Goal: Task Accomplishment & Management: Manage account settings

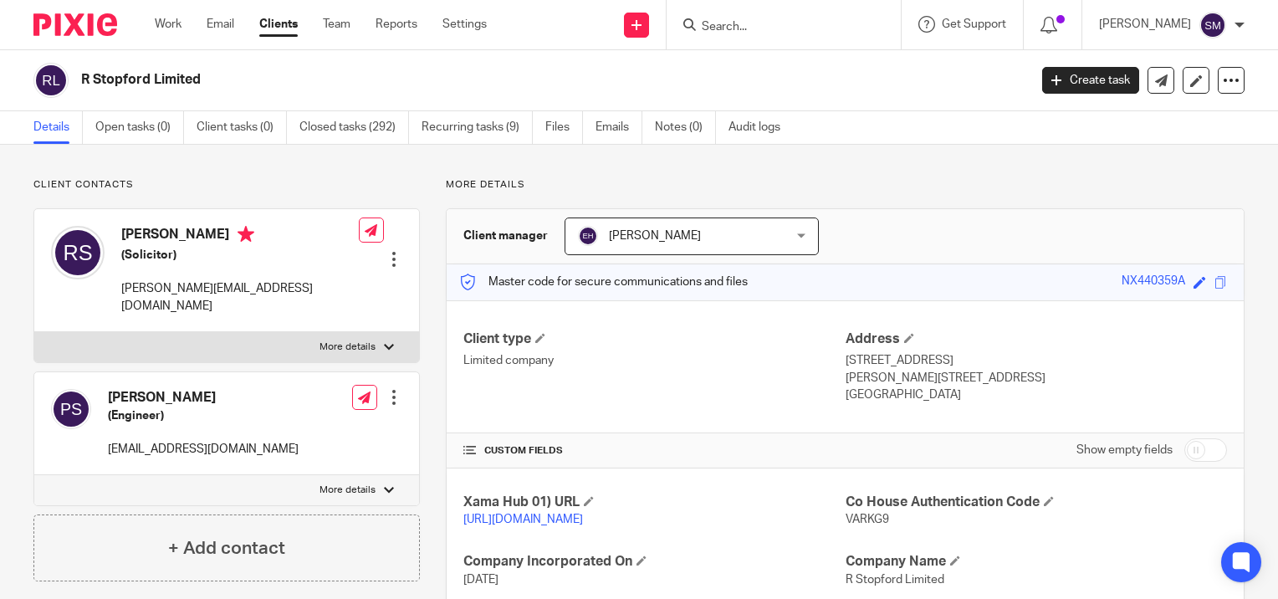
click at [727, 20] on input "Search" at bounding box center [775, 27] width 151 height 15
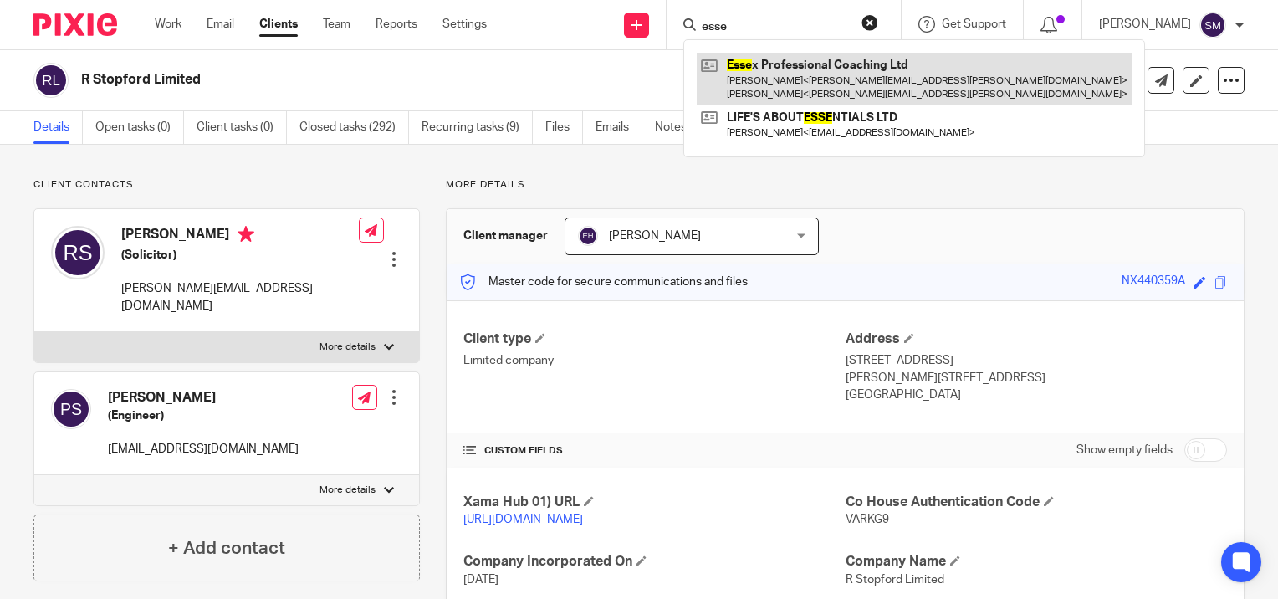
type input "esse"
click at [766, 80] on link at bounding box center [914, 79] width 435 height 52
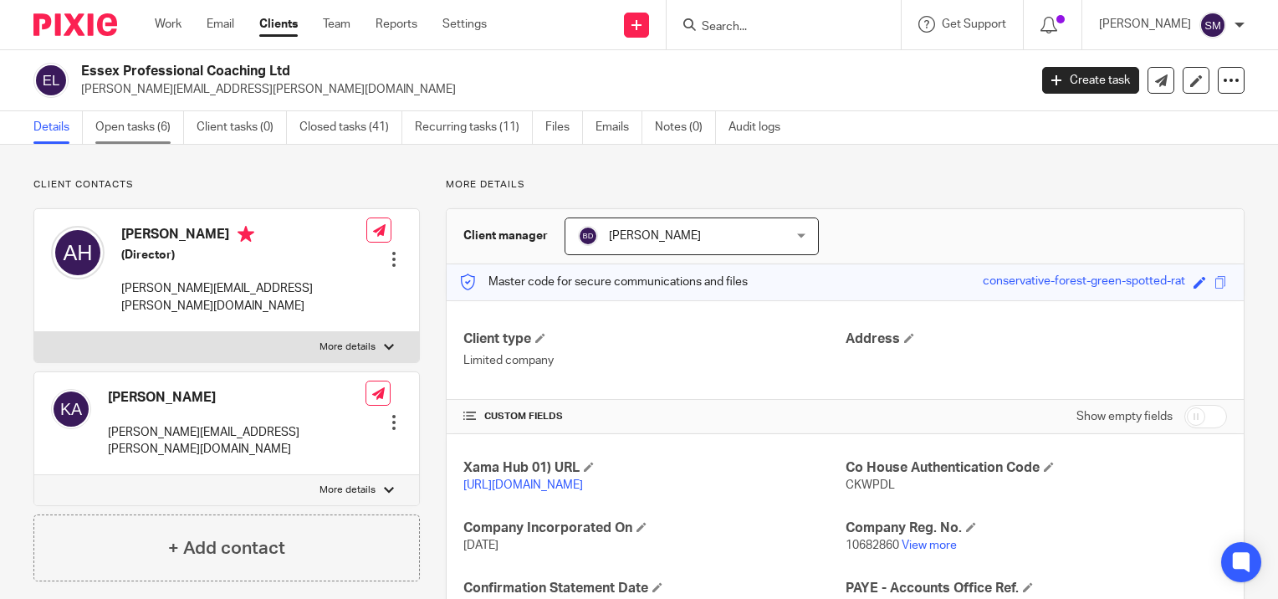
click at [134, 130] on link "Open tasks (6)" at bounding box center [139, 127] width 89 height 33
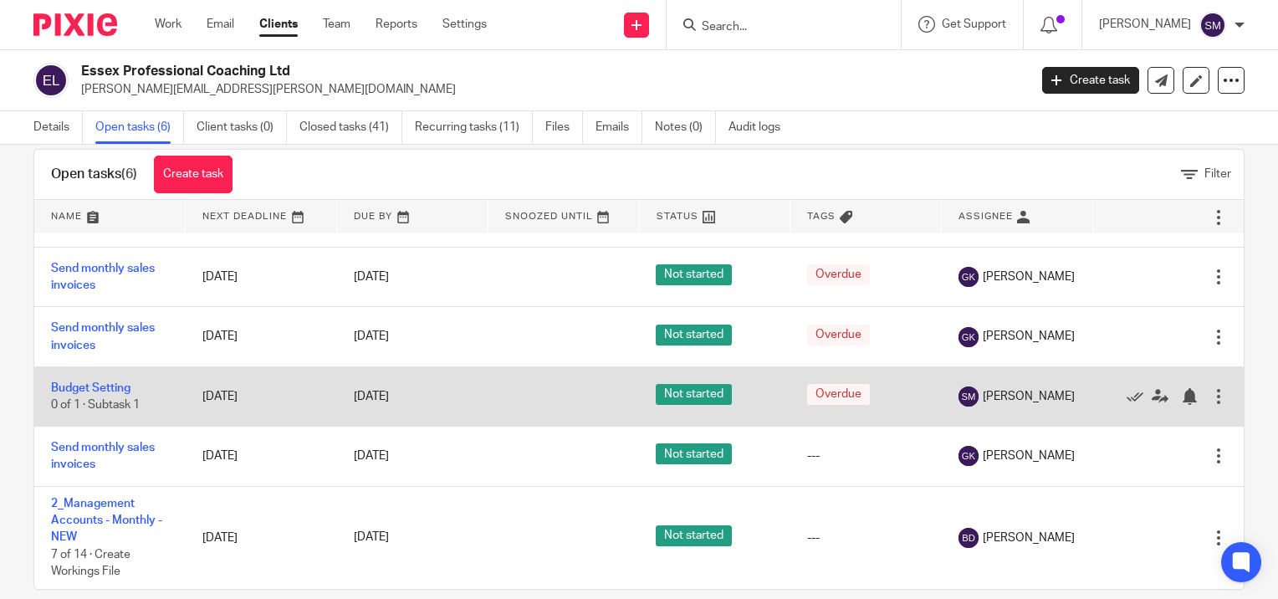
scroll to position [54, 0]
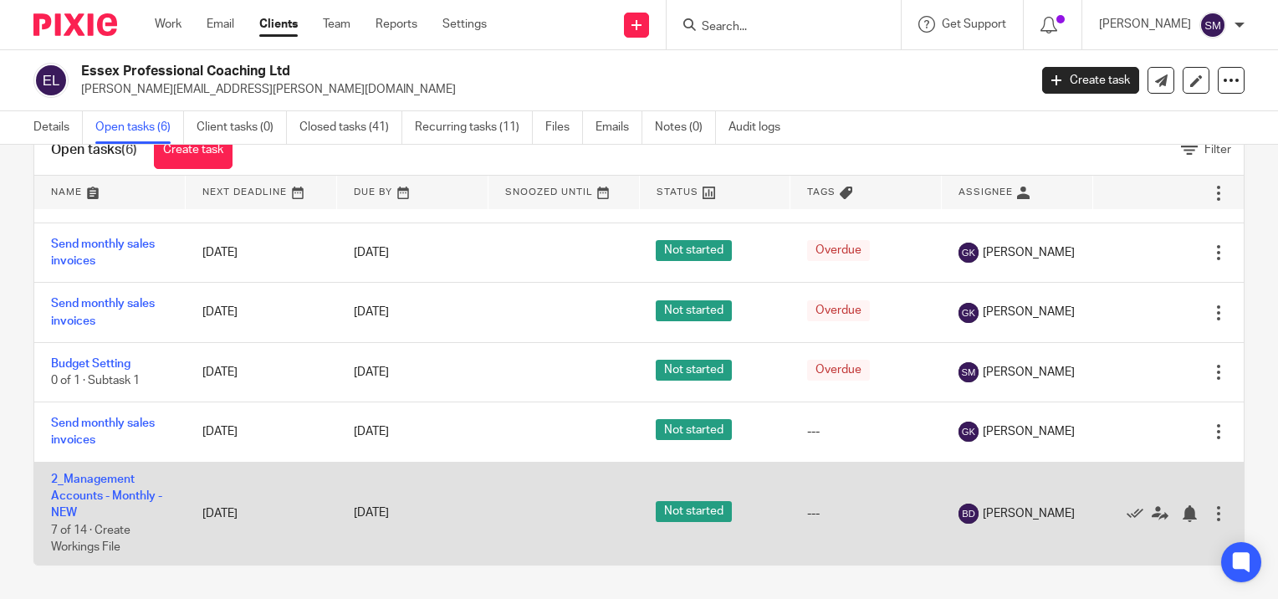
click at [90, 488] on td "2_Management Accounts - Monthly - NEW 7 of 14 · Create Workings File" at bounding box center [109, 513] width 151 height 103
click at [95, 480] on link "2_Management Accounts - Monthly - NEW" at bounding box center [106, 496] width 111 height 46
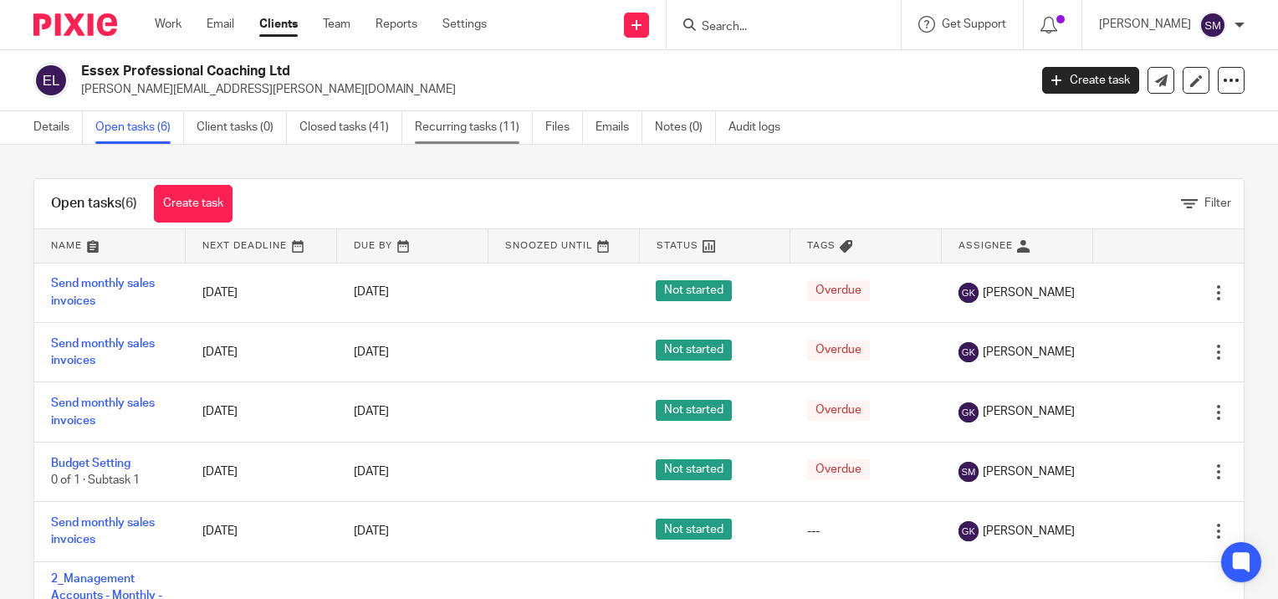
click at [472, 130] on link "Recurring tasks (11)" at bounding box center [474, 127] width 118 height 33
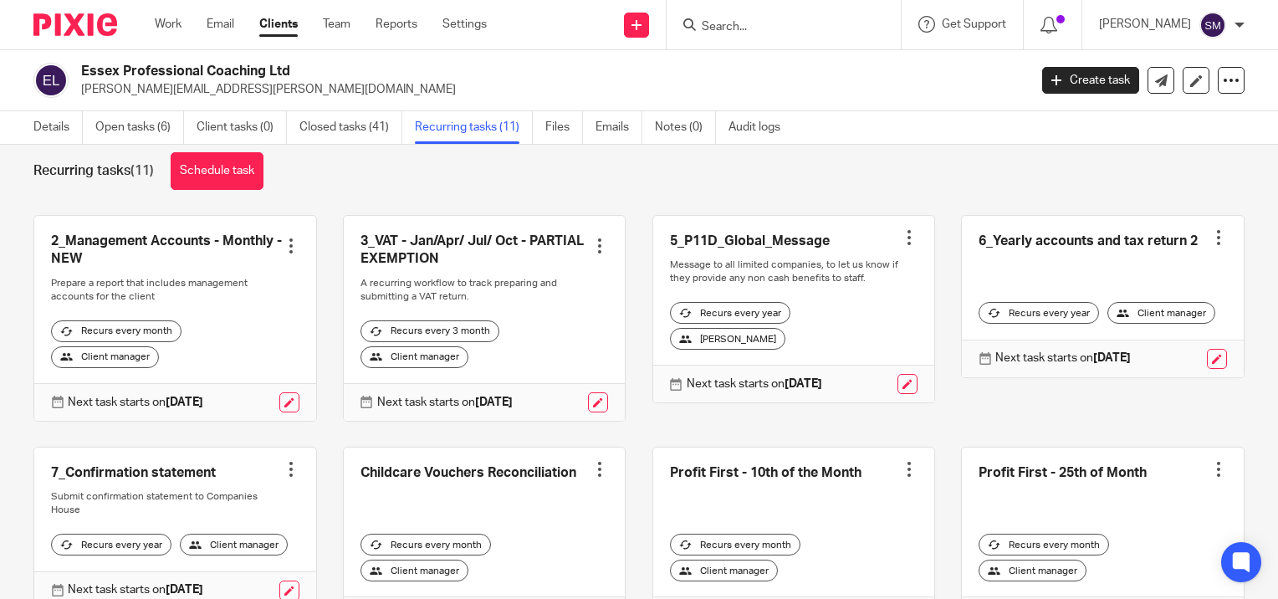
scroll to position [23, 0]
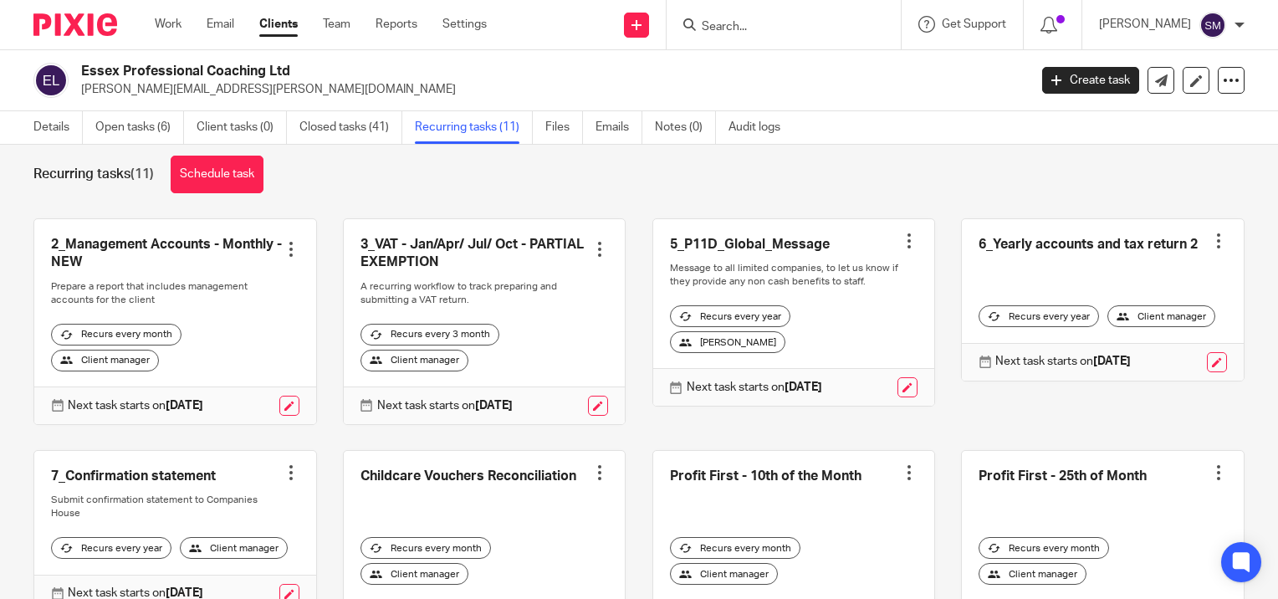
click at [104, 247] on link at bounding box center [175, 321] width 282 height 205
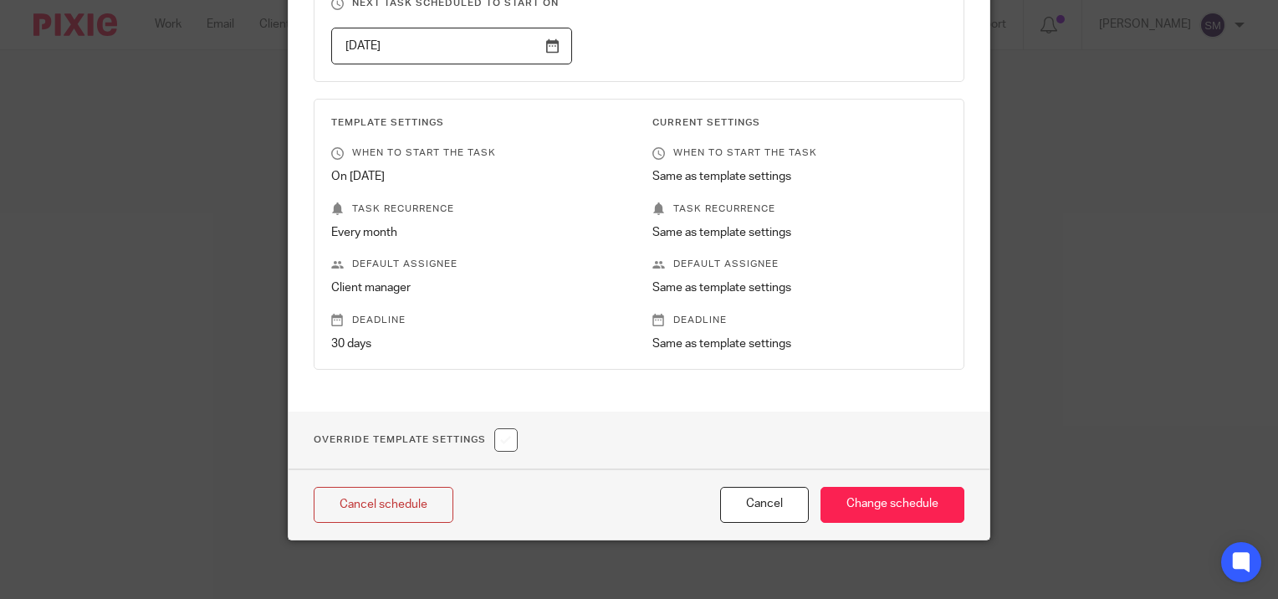
scroll to position [227, 0]
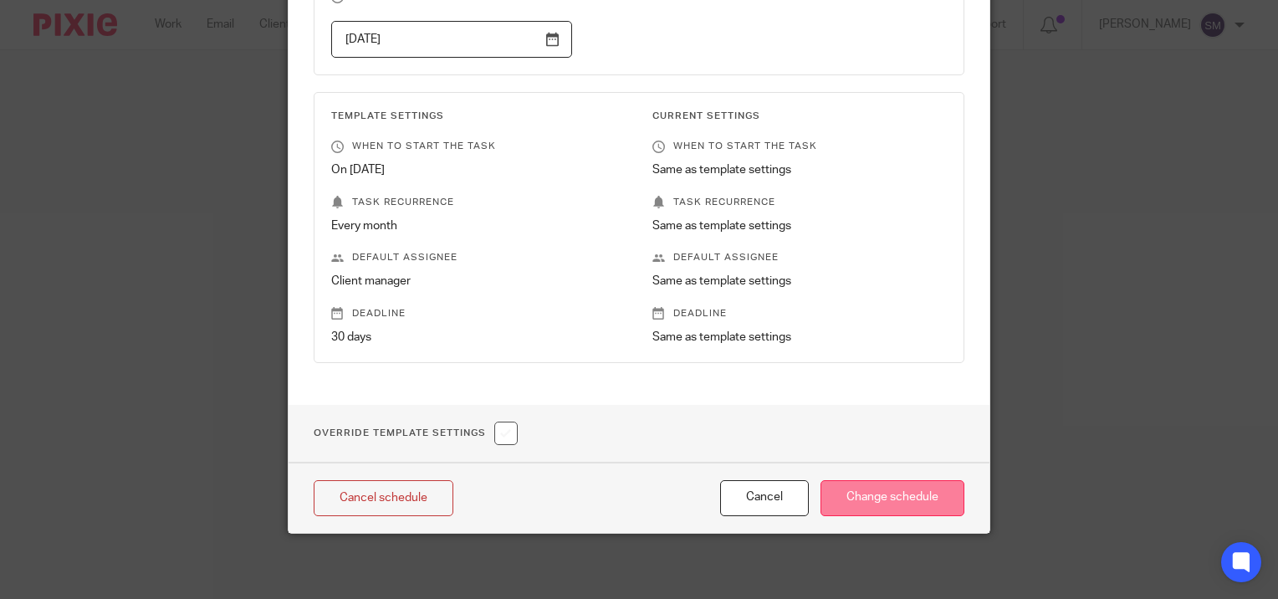
click at [877, 499] on input "Change schedule" at bounding box center [893, 498] width 144 height 36
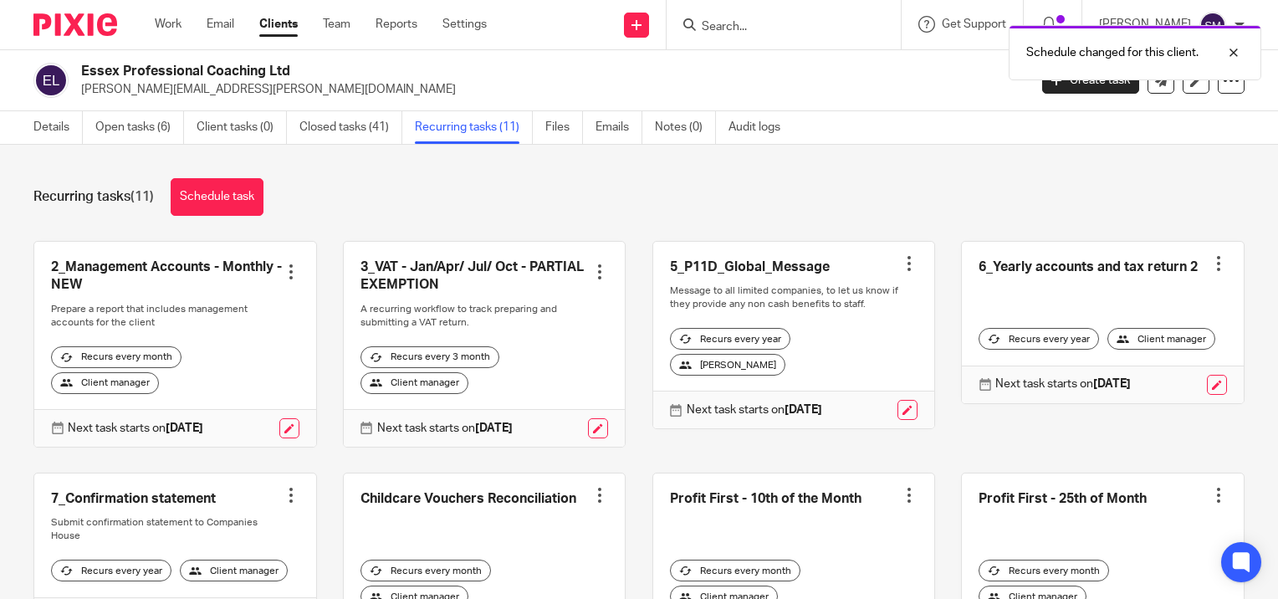
scroll to position [84, 0]
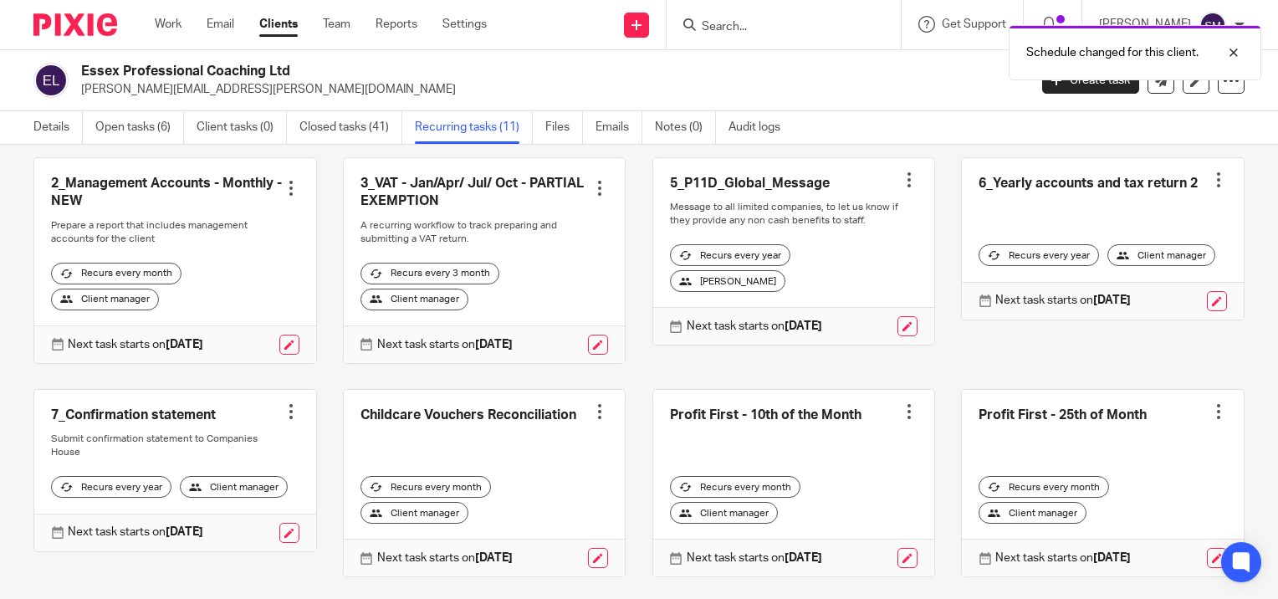
click at [126, 187] on link at bounding box center [175, 260] width 282 height 205
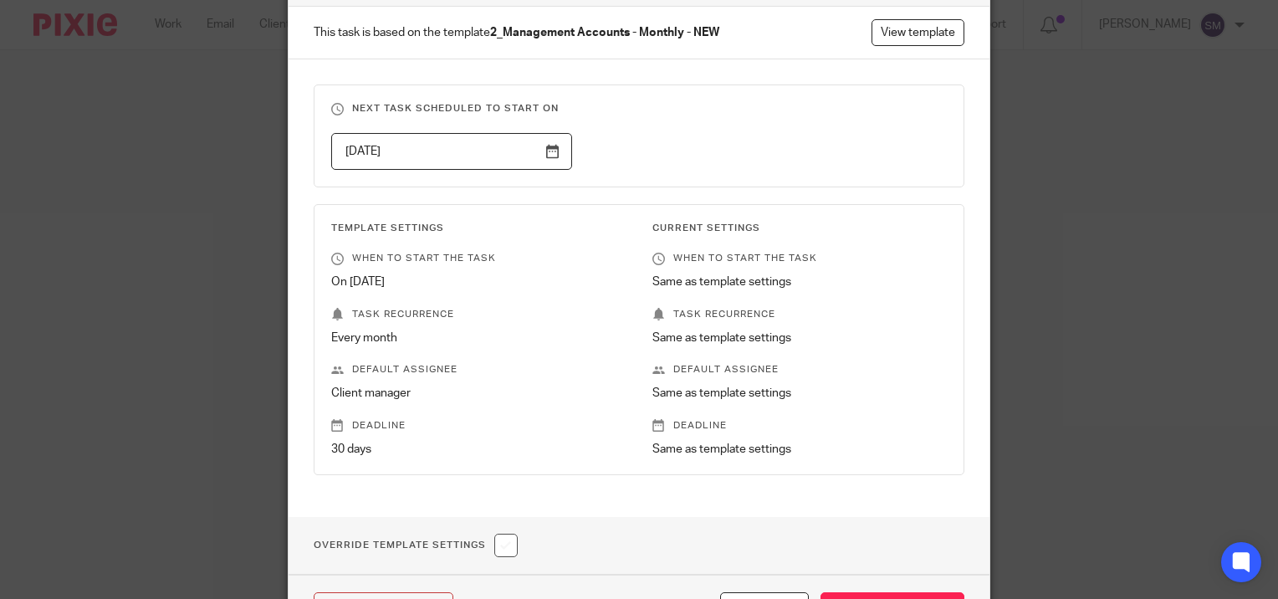
scroll to position [227, 0]
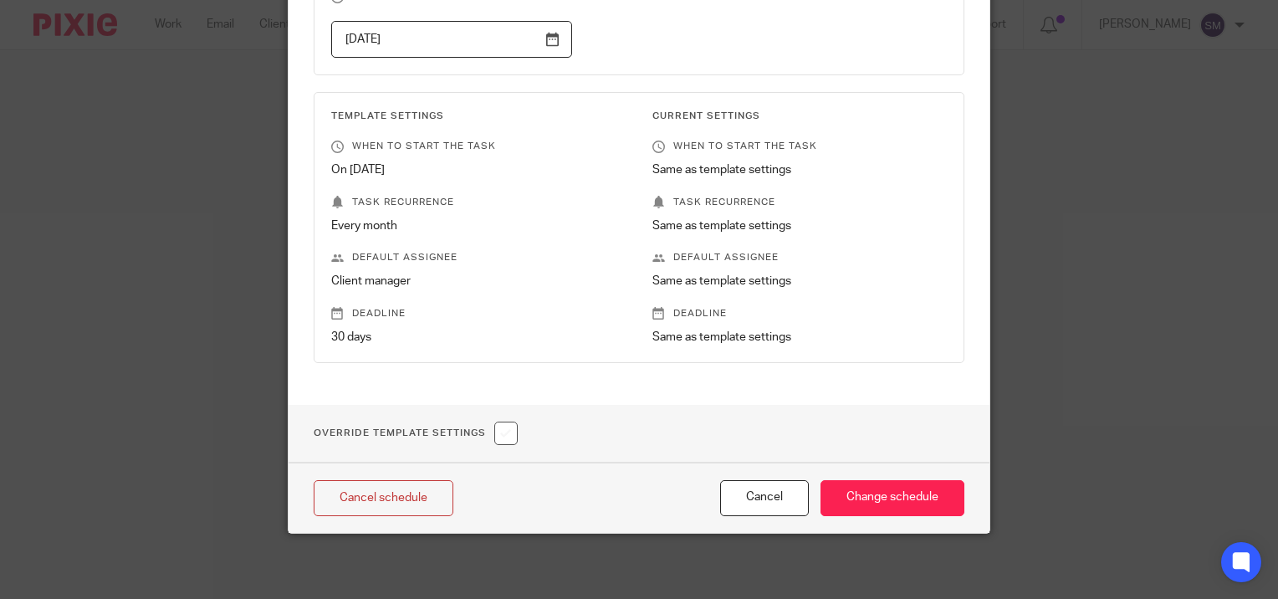
click at [501, 430] on input "checkbox" at bounding box center [505, 433] width 23 height 23
checkbox input "true"
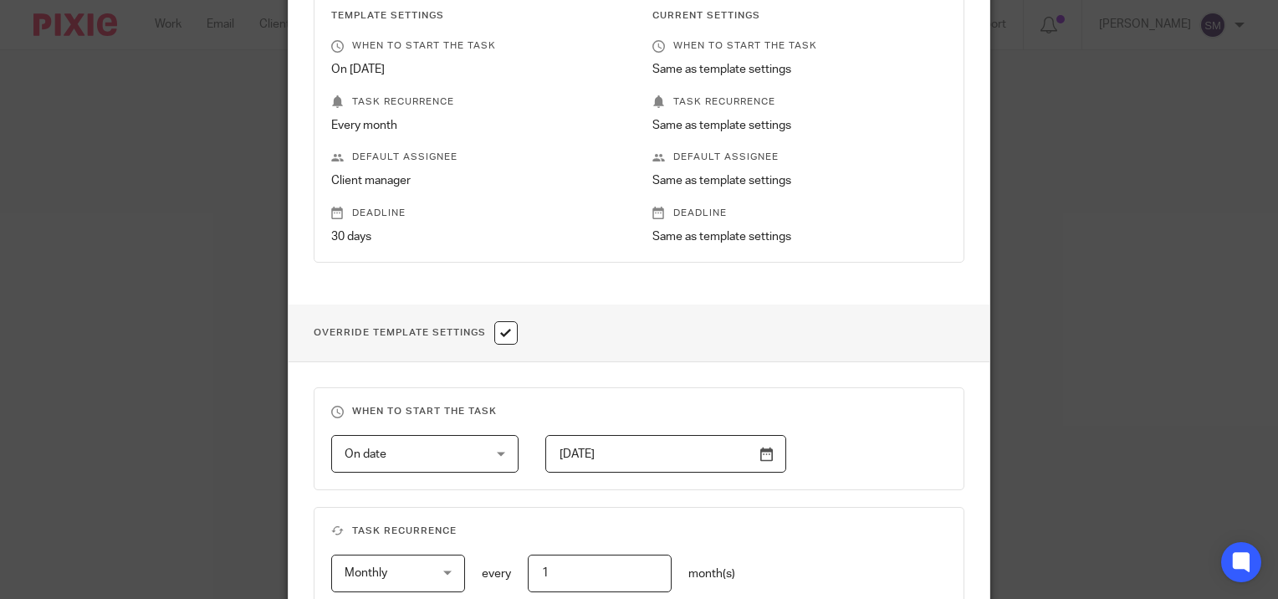
scroll to position [394, 0]
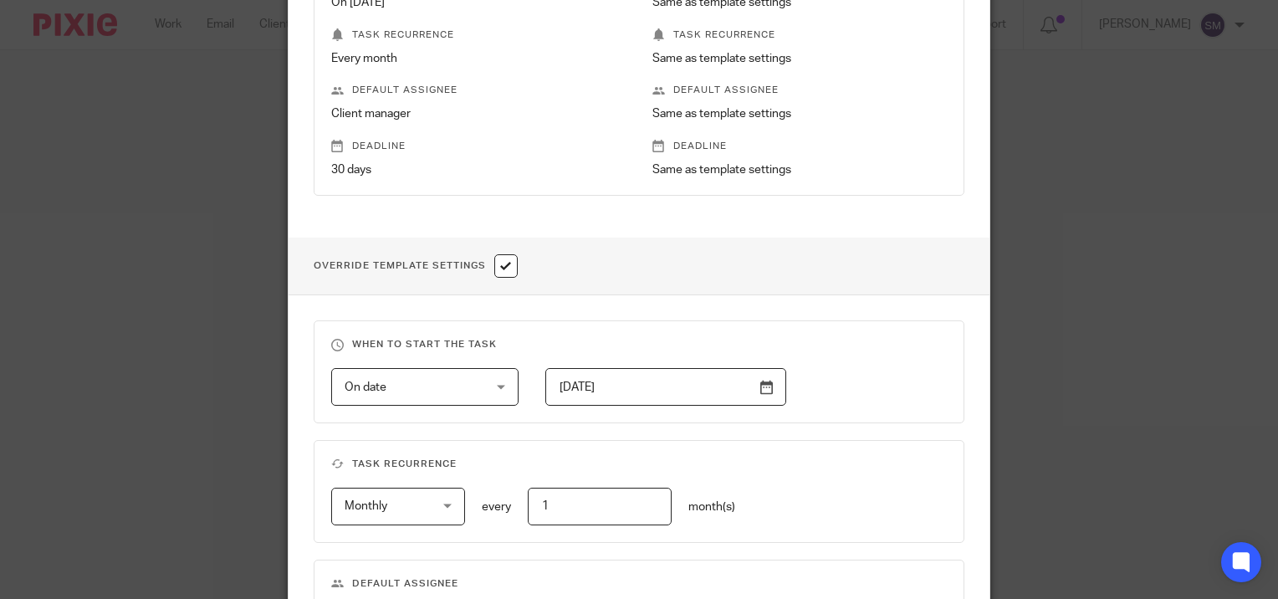
click at [763, 387] on input "2025-05-01" at bounding box center [666, 387] width 242 height 38
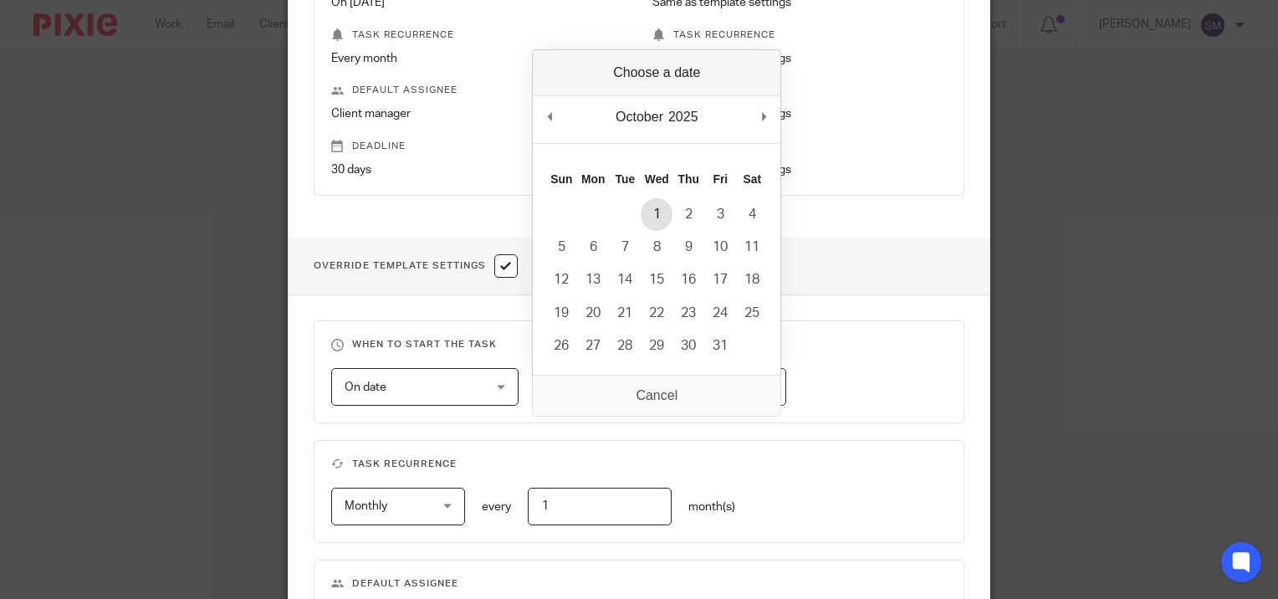
type input "2025-10-01"
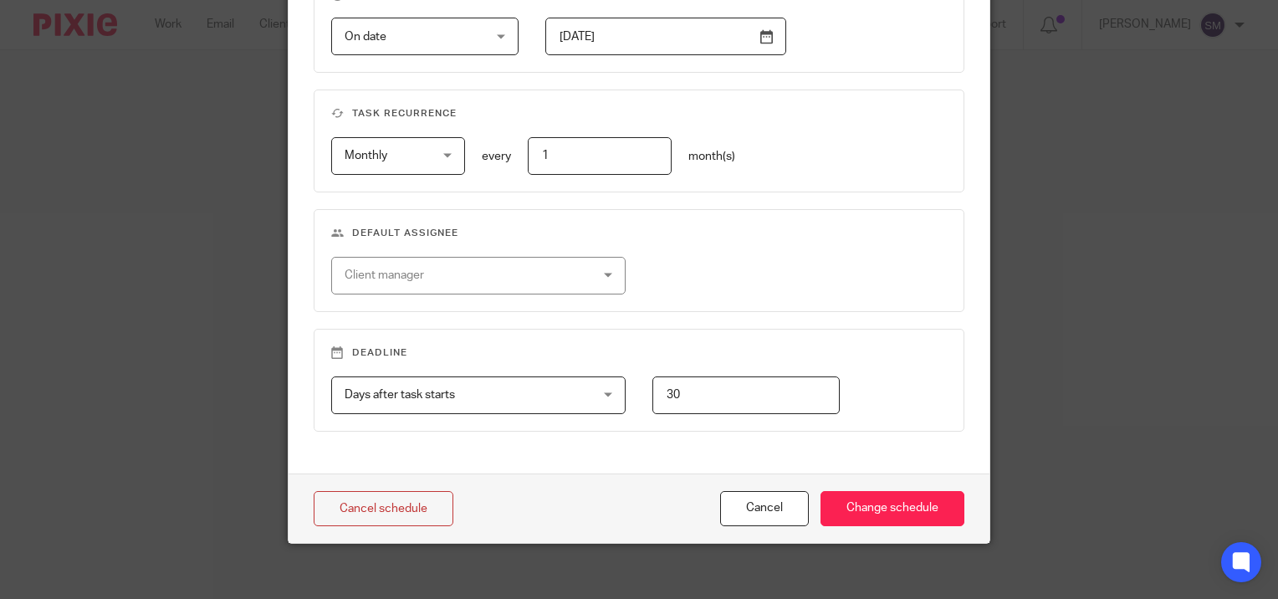
scroll to position [753, 0]
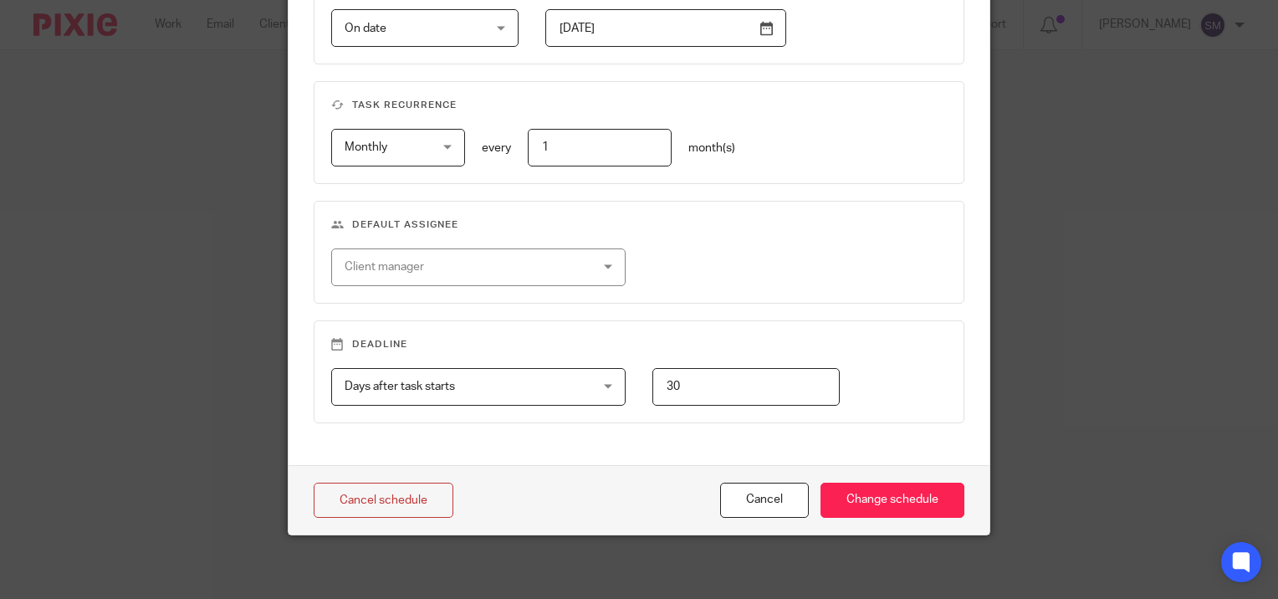
drag, startPoint x: 688, startPoint y: 381, endPoint x: 620, endPoint y: 381, distance: 67.8
click at [626, 381] on div "30" at bounding box center [733, 387] width 214 height 38
type input "17"
click at [642, 436] on div "When to start the task On date On date Disable On date Week day Month day On cl…" at bounding box center [639, 200] width 701 height 528
click at [906, 495] on input "Change schedule" at bounding box center [893, 501] width 144 height 36
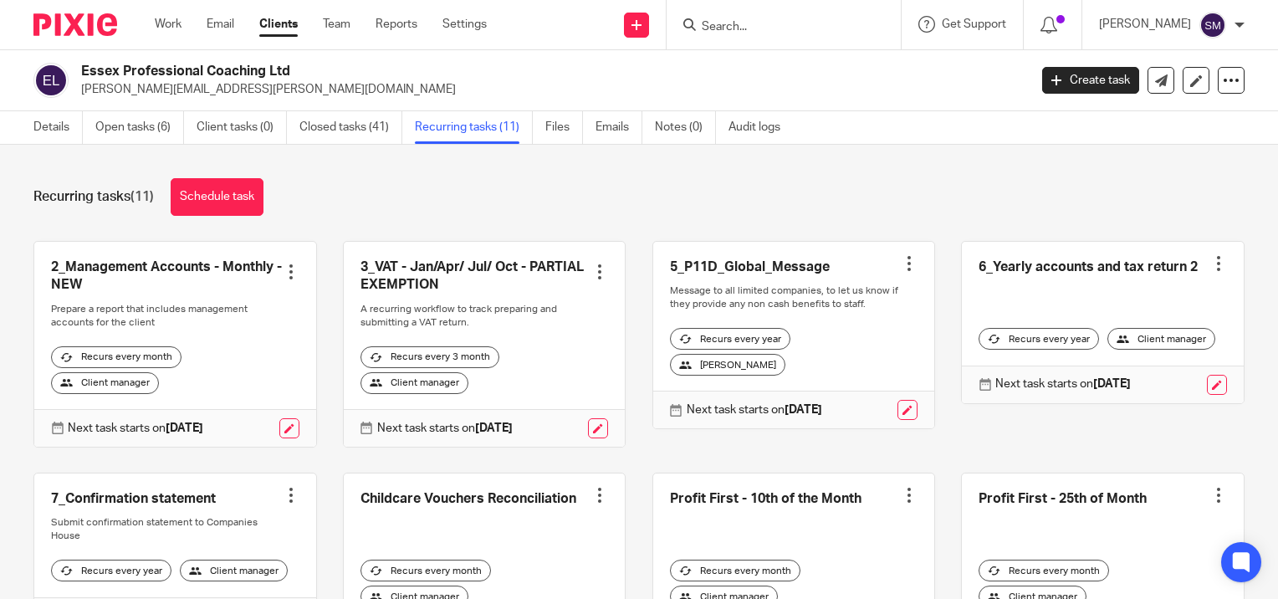
click at [717, 33] on input "Search" at bounding box center [775, 27] width 151 height 15
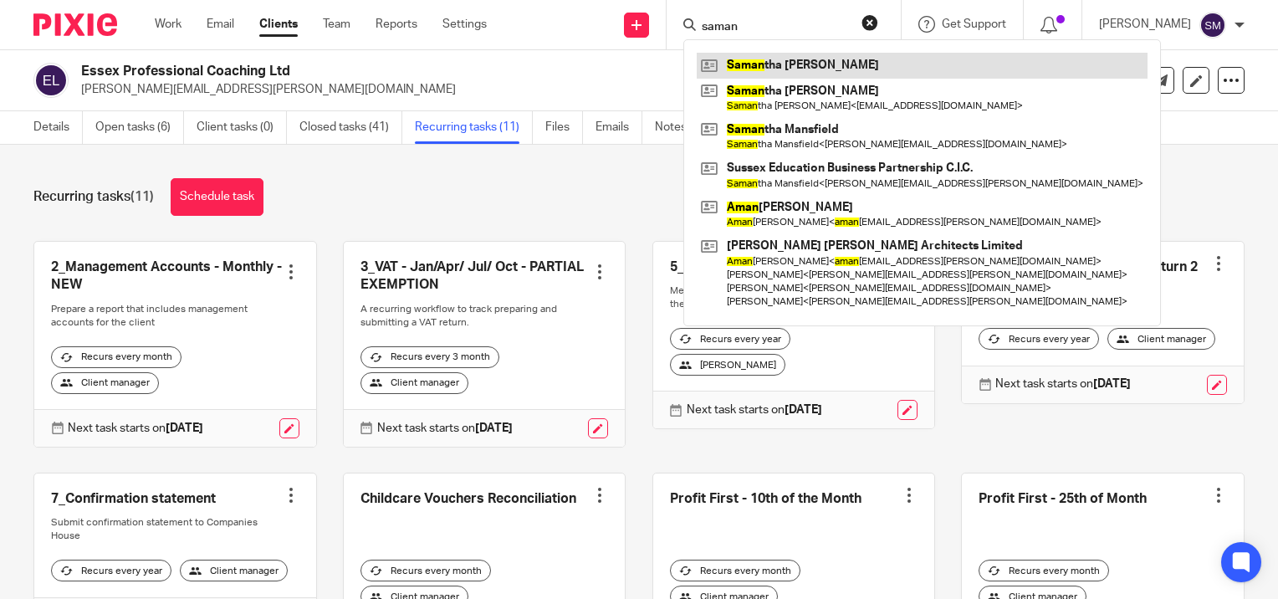
type input "saman"
click at [814, 54] on link at bounding box center [922, 65] width 451 height 25
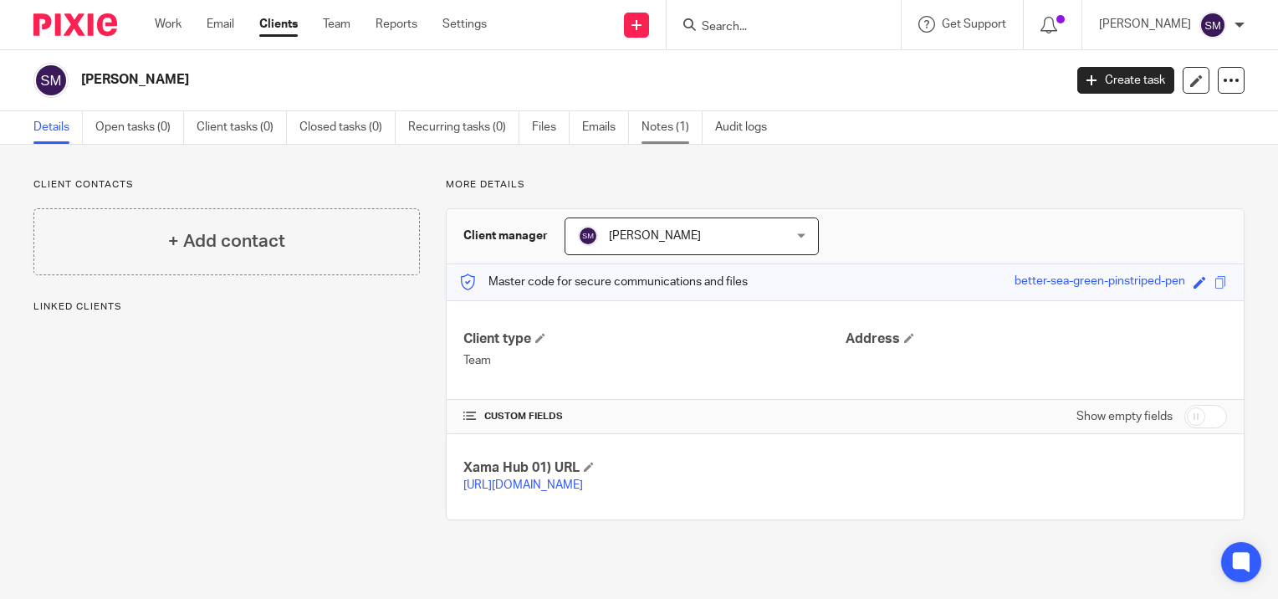
click at [673, 129] on link "Notes (1)" at bounding box center [672, 127] width 61 height 33
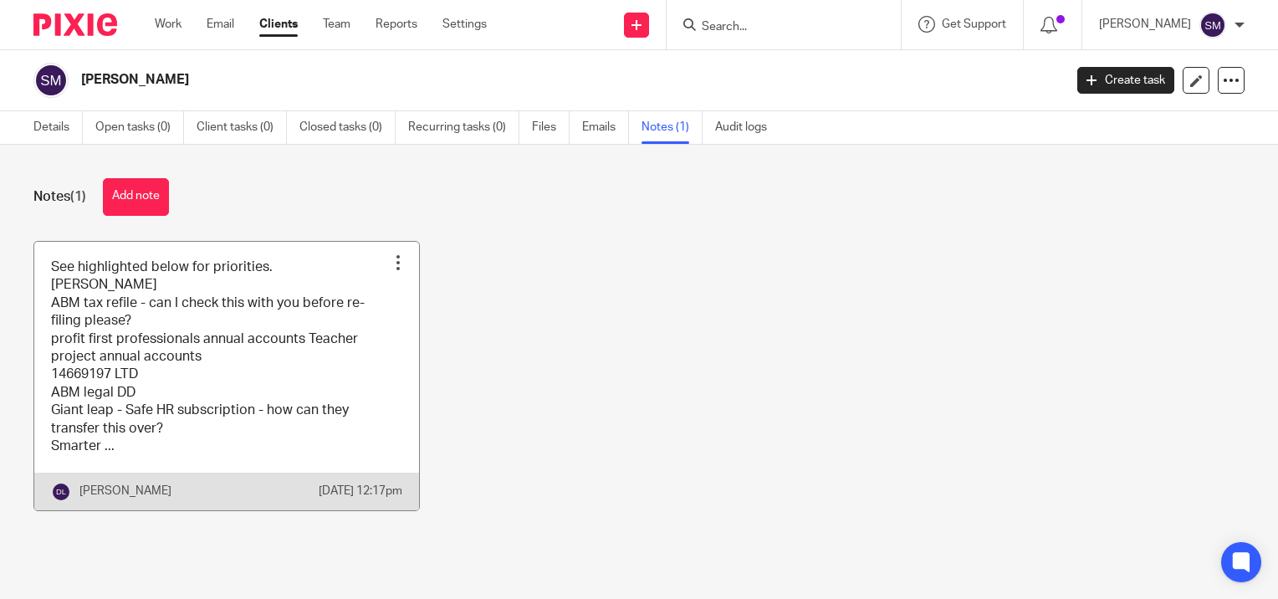
click at [163, 358] on link at bounding box center [226, 376] width 385 height 269
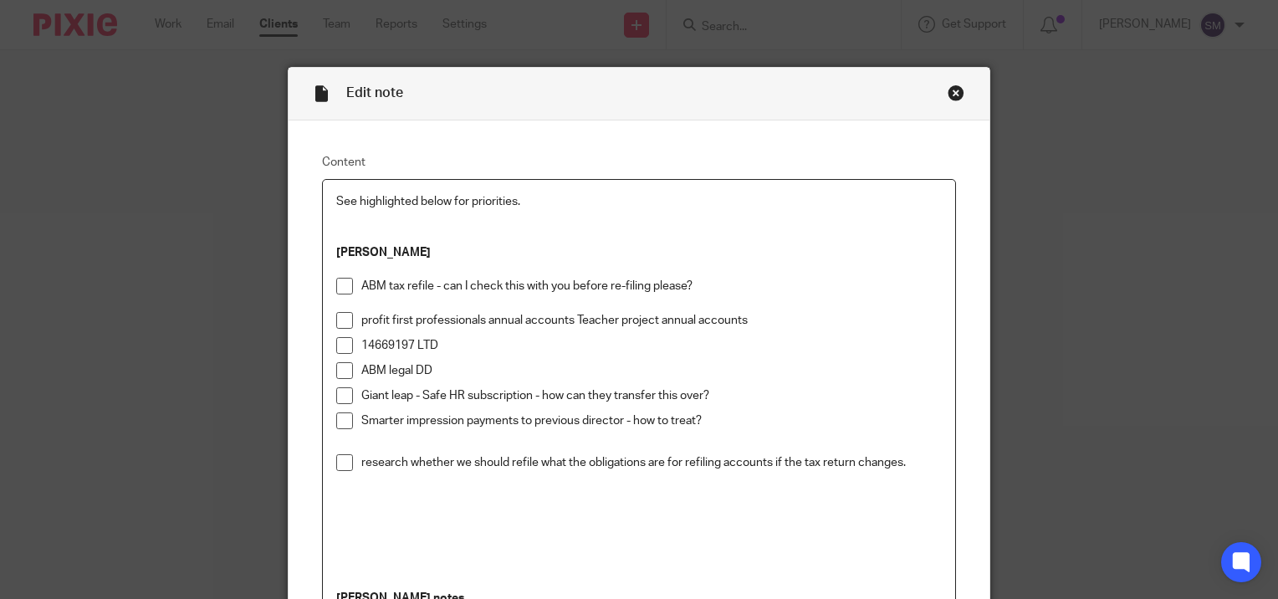
click at [709, 284] on p "ABM tax refile - can I check this with you before re-filing please?" at bounding box center [651, 286] width 581 height 17
click at [437, 371] on p "ABM legal DD" at bounding box center [651, 370] width 581 height 17
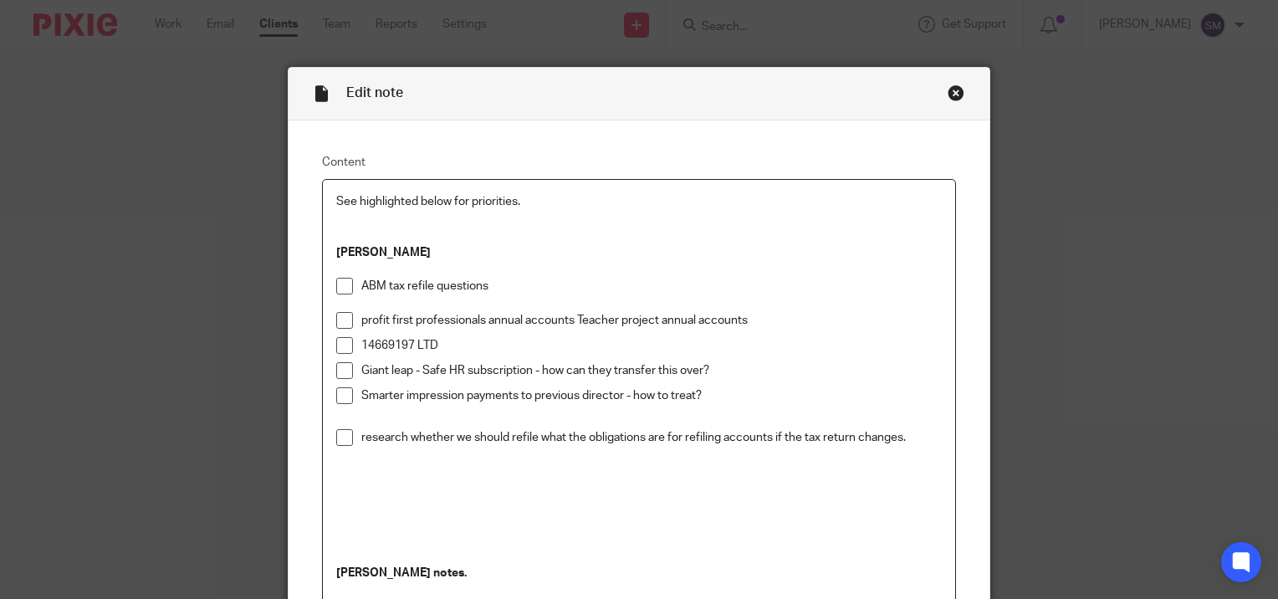
scroll to position [319, 0]
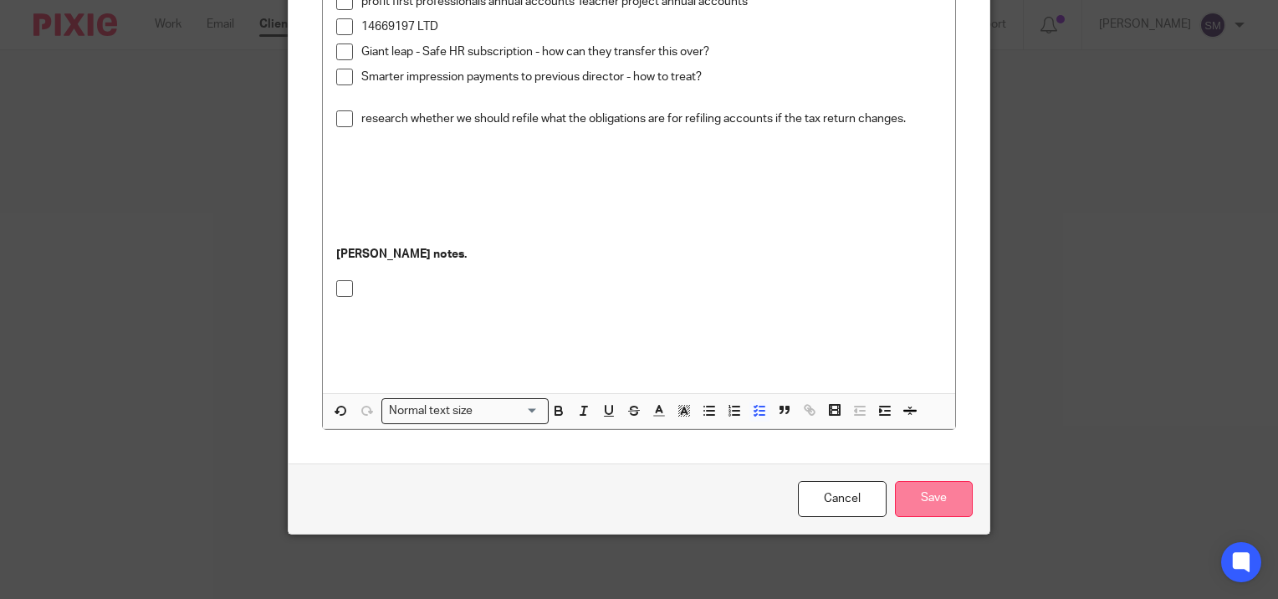
click at [934, 504] on input "Save" at bounding box center [934, 499] width 78 height 36
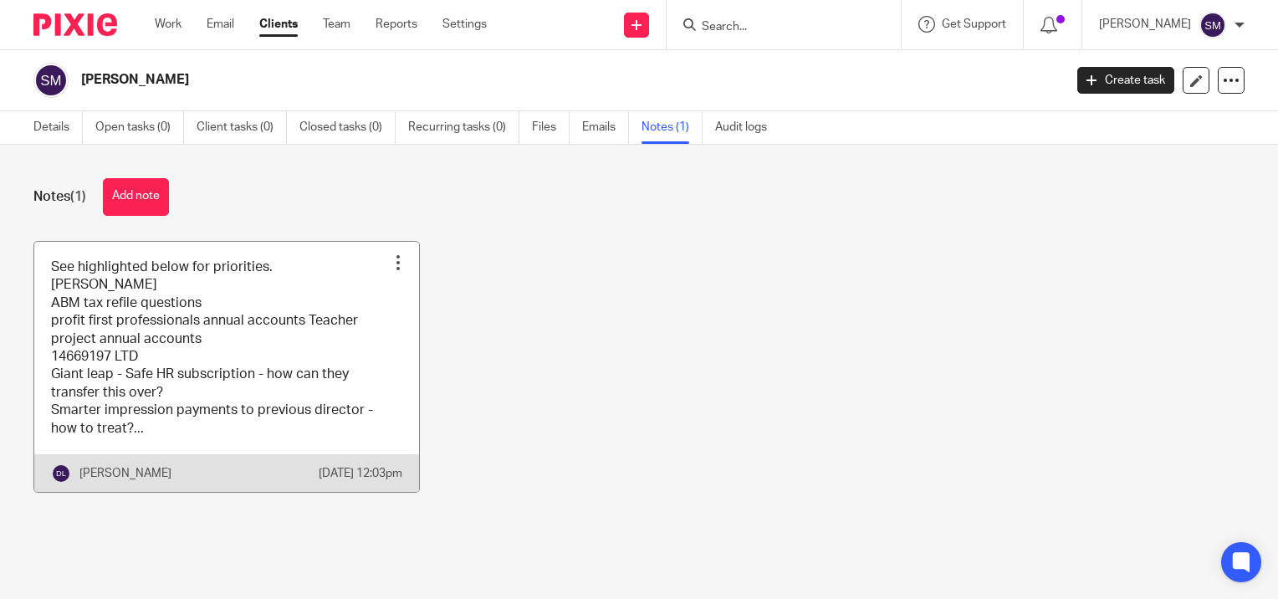
click at [223, 328] on link at bounding box center [226, 367] width 385 height 250
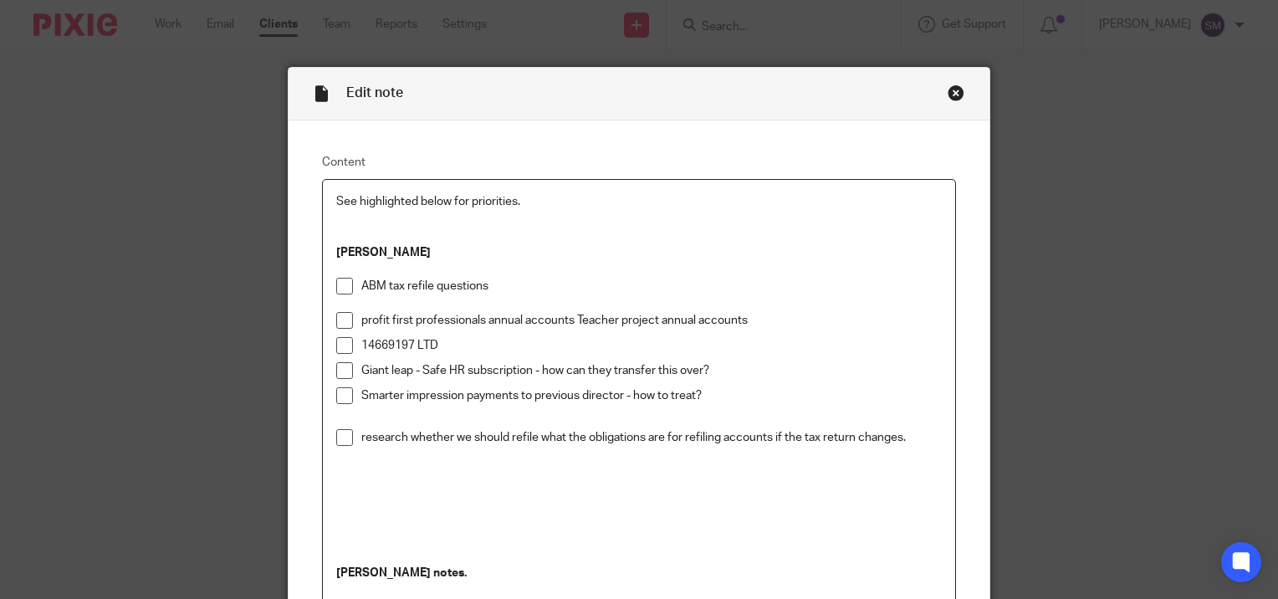
click at [756, 320] on p "profit first professionals annual accounts Teacher project annual accounts" at bounding box center [651, 320] width 581 height 17
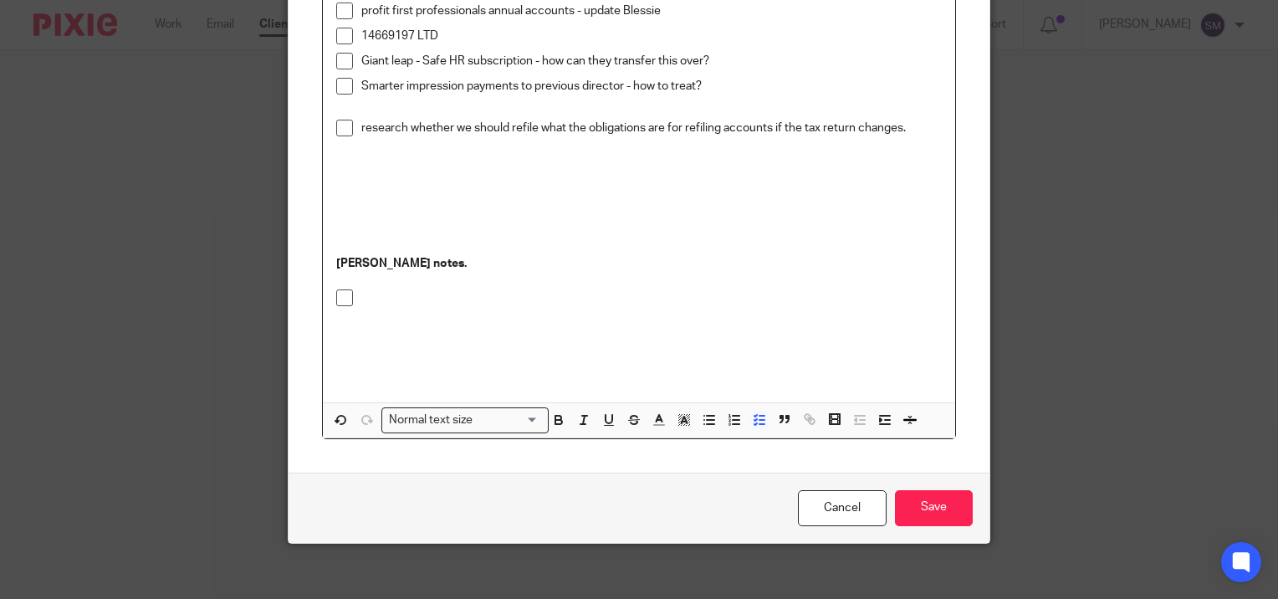
scroll to position [319, 0]
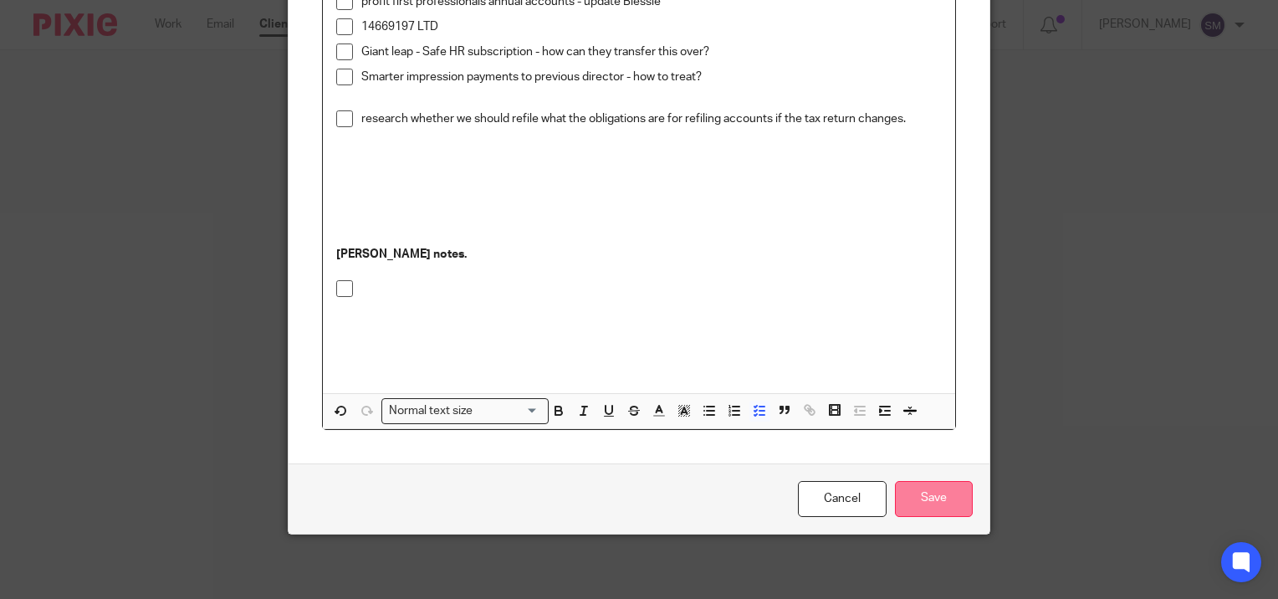
click at [934, 504] on input "Save" at bounding box center [934, 499] width 78 height 36
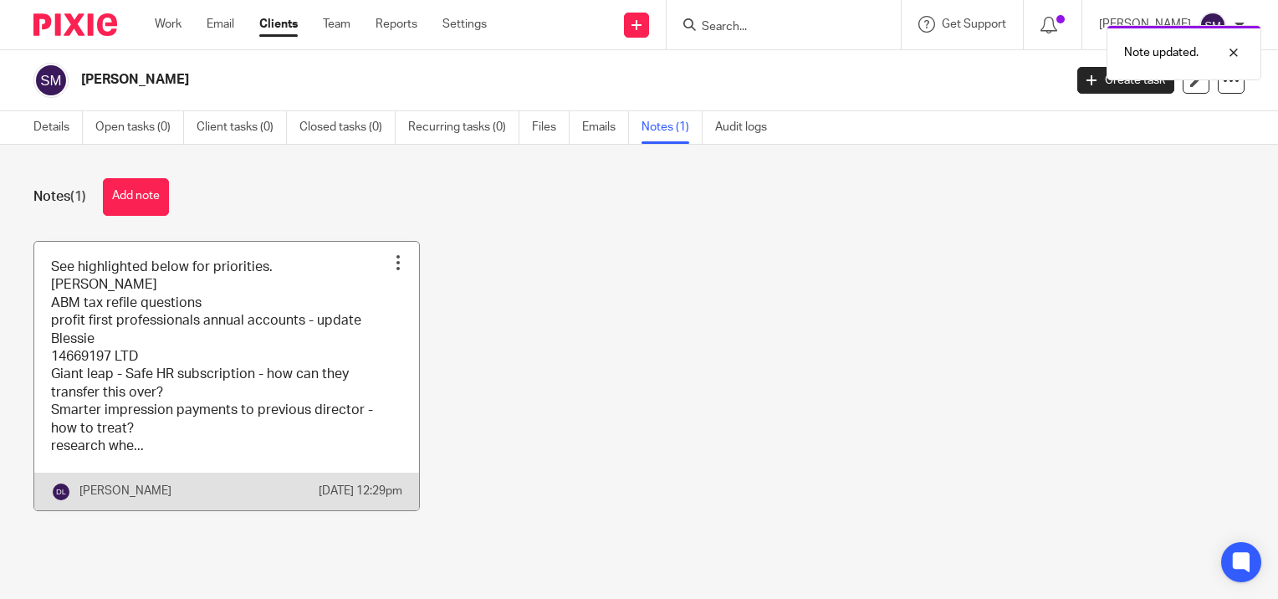
click at [201, 373] on link at bounding box center [226, 376] width 385 height 269
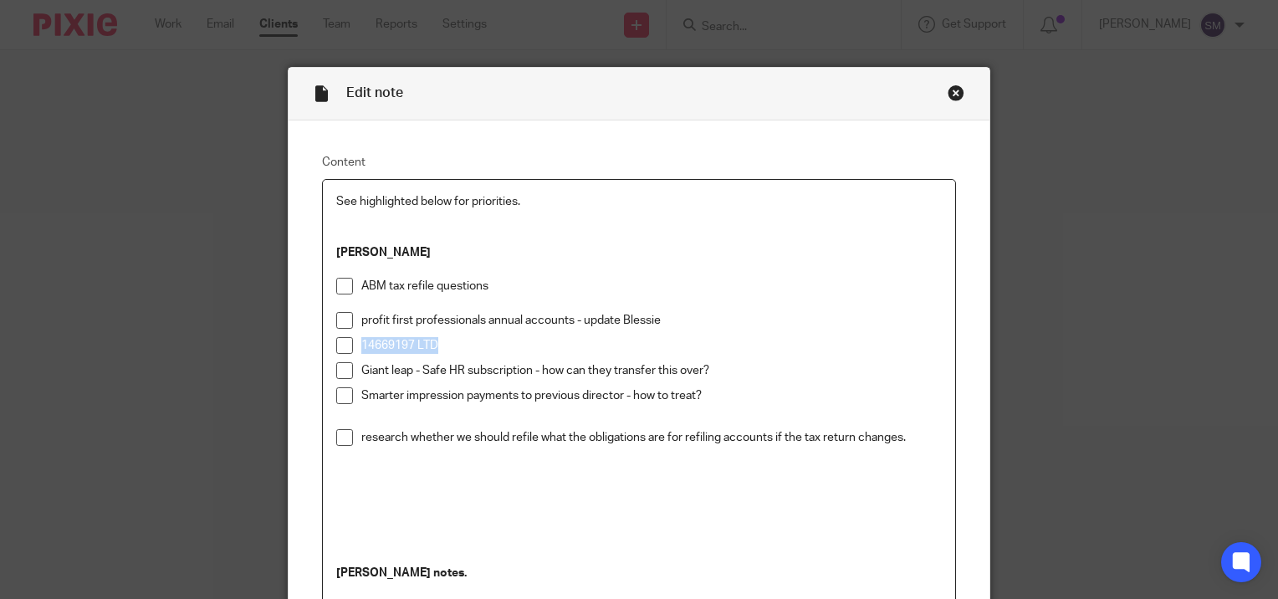
drag, startPoint x: 355, startPoint y: 341, endPoint x: 432, endPoint y: 335, distance: 77.2
click at [432, 337] on p "14669197 LTD" at bounding box center [651, 345] width 581 height 17
copy p "14669197 LTD"
click at [663, 318] on p "profit first professionals annual accounts - update Blessie" at bounding box center [651, 320] width 581 height 17
click at [728, 374] on p "Giant leap - Safe HR subscription - how can they transfer this over?" at bounding box center [651, 370] width 581 height 17
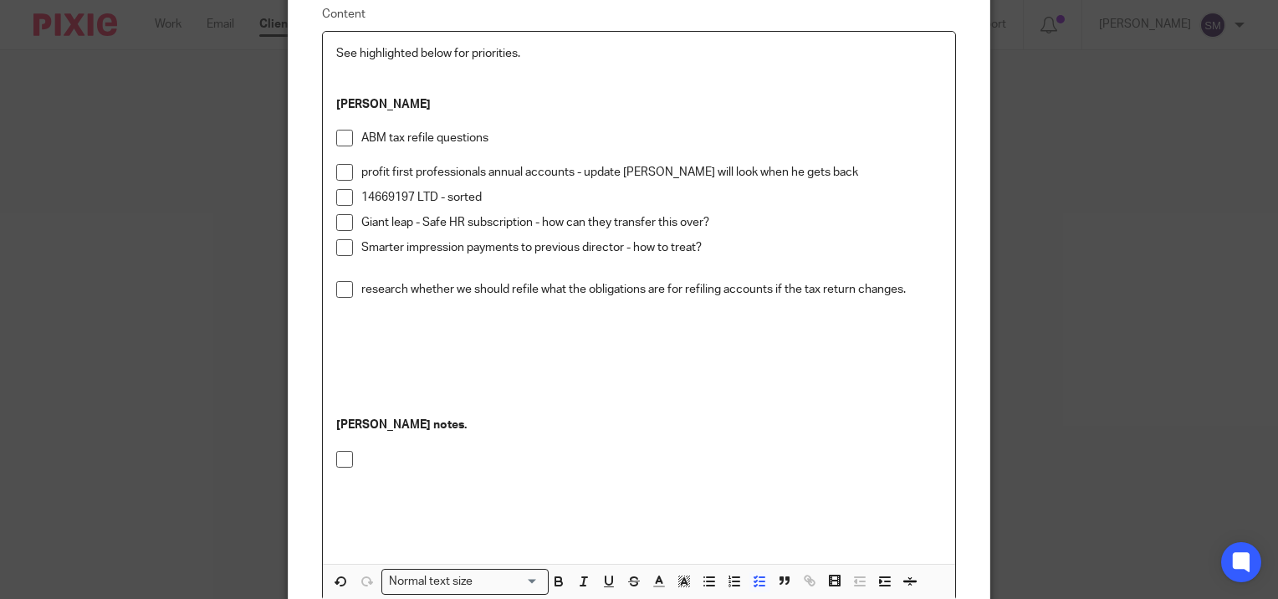
scroll to position [319, 0]
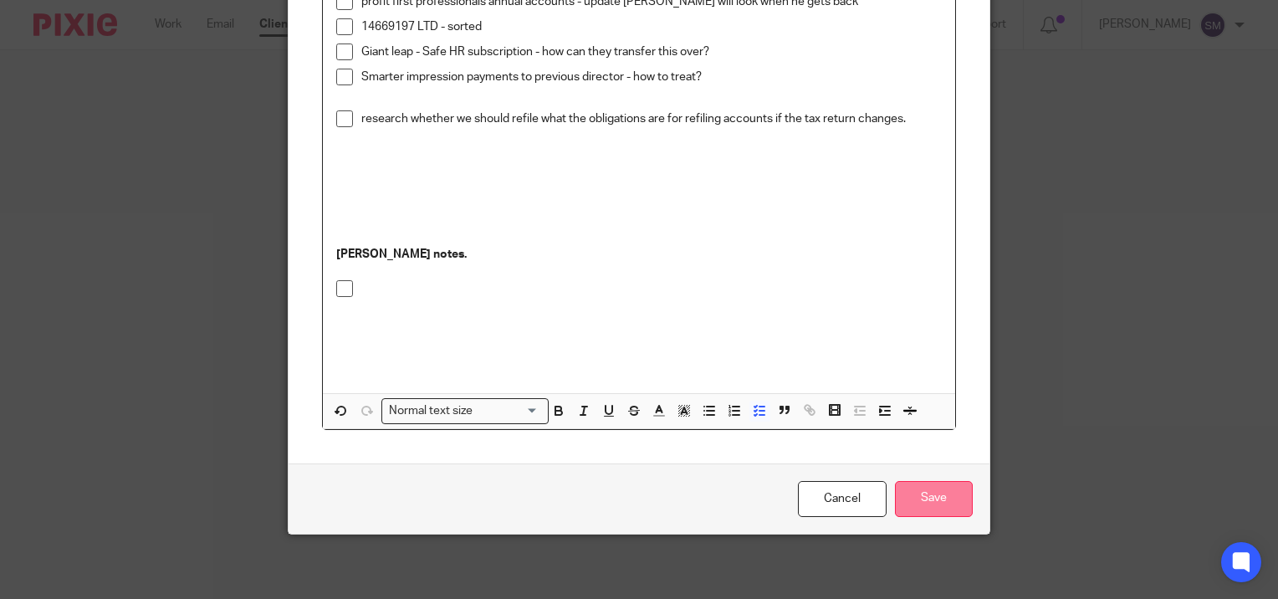
click at [910, 490] on input "Save" at bounding box center [934, 499] width 78 height 36
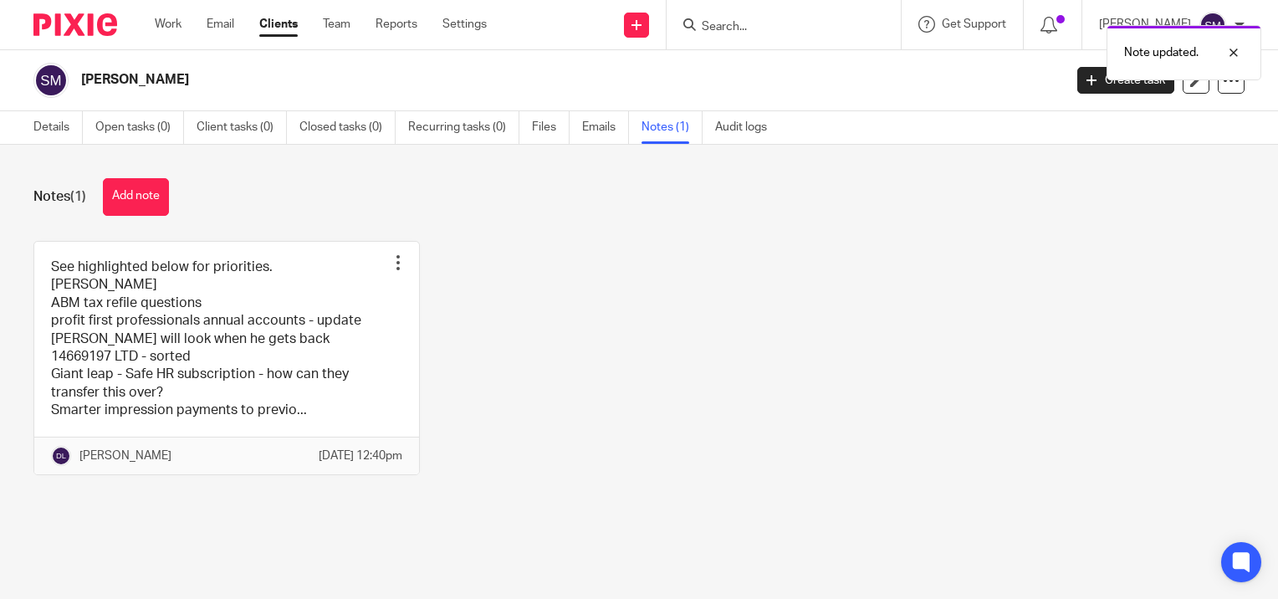
click at [726, 24] on div "Note updated." at bounding box center [950, 49] width 622 height 64
click at [743, 24] on div "Note updated." at bounding box center [950, 49] width 622 height 64
click at [751, 24] on div "Note updated." at bounding box center [950, 49] width 622 height 64
click at [729, 27] on div "Note updated." at bounding box center [950, 49] width 622 height 64
click at [706, 32] on div "Note updated." at bounding box center [950, 49] width 622 height 64
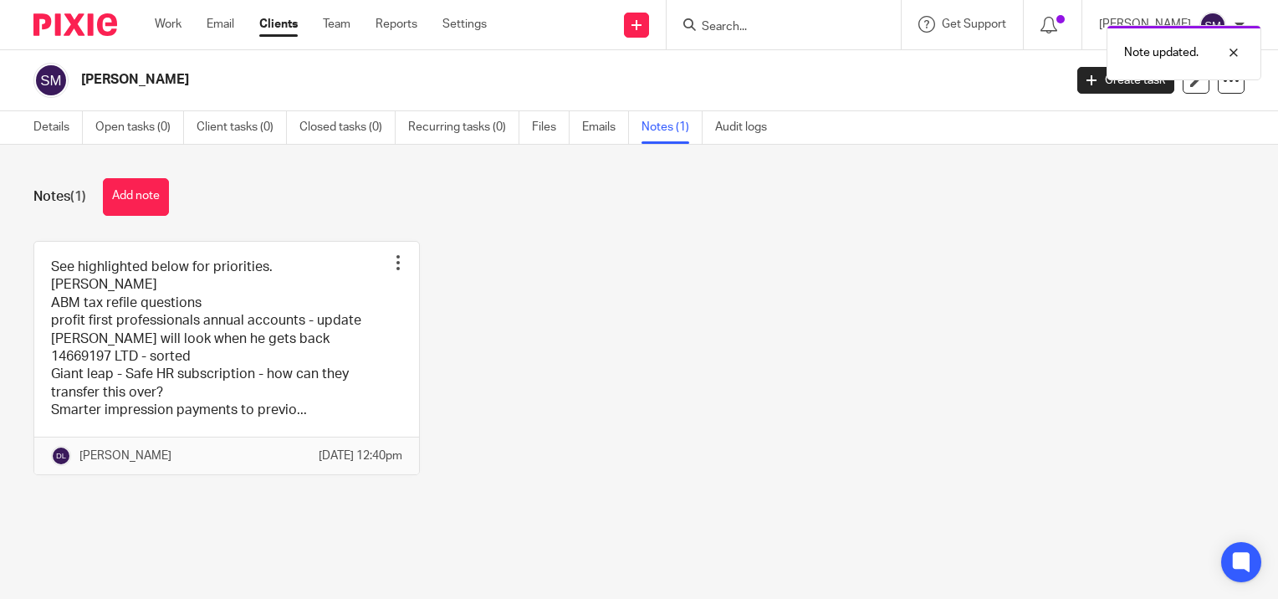
click at [704, 69] on div "Note updated." at bounding box center [950, 49] width 622 height 64
click at [710, 27] on div "Note updated." at bounding box center [950, 49] width 622 height 64
click at [710, 27] on input "Search" at bounding box center [775, 27] width 151 height 15
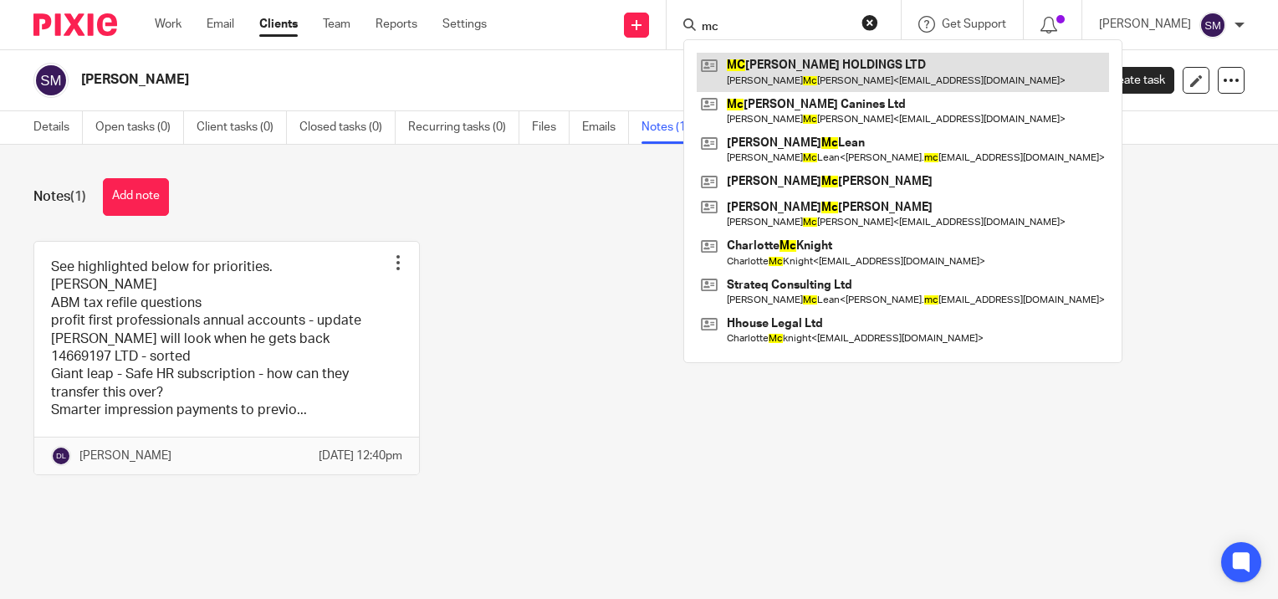
type input "mc"
click at [817, 78] on link at bounding box center [903, 72] width 412 height 38
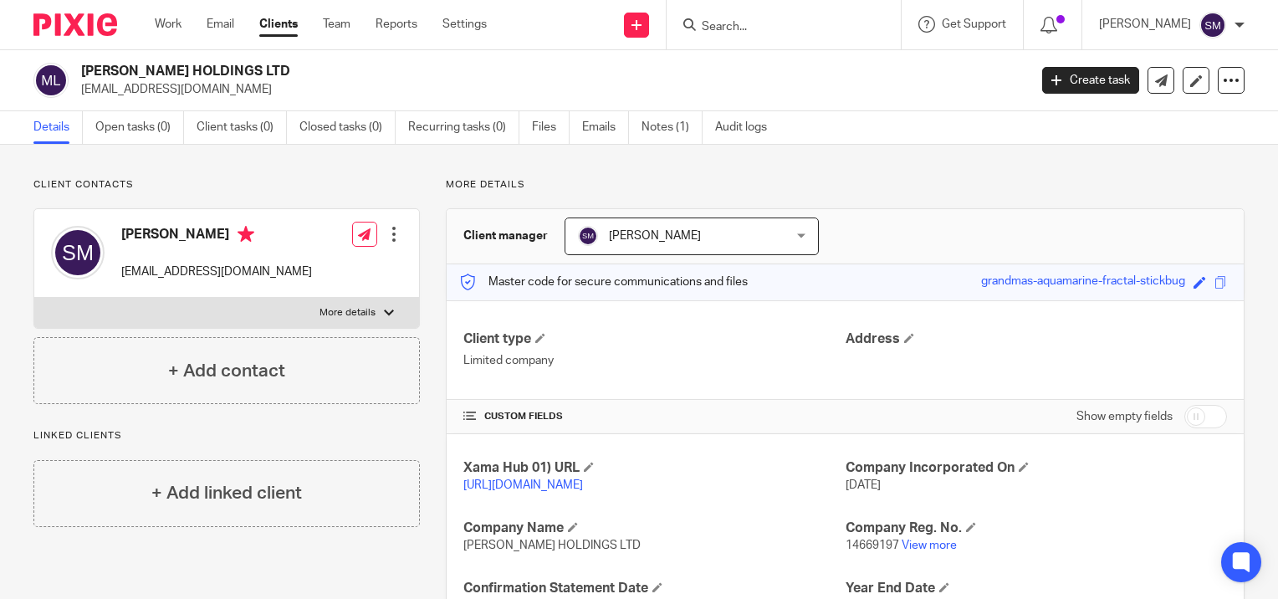
click at [726, 21] on input "Search" at bounding box center [775, 27] width 151 height 15
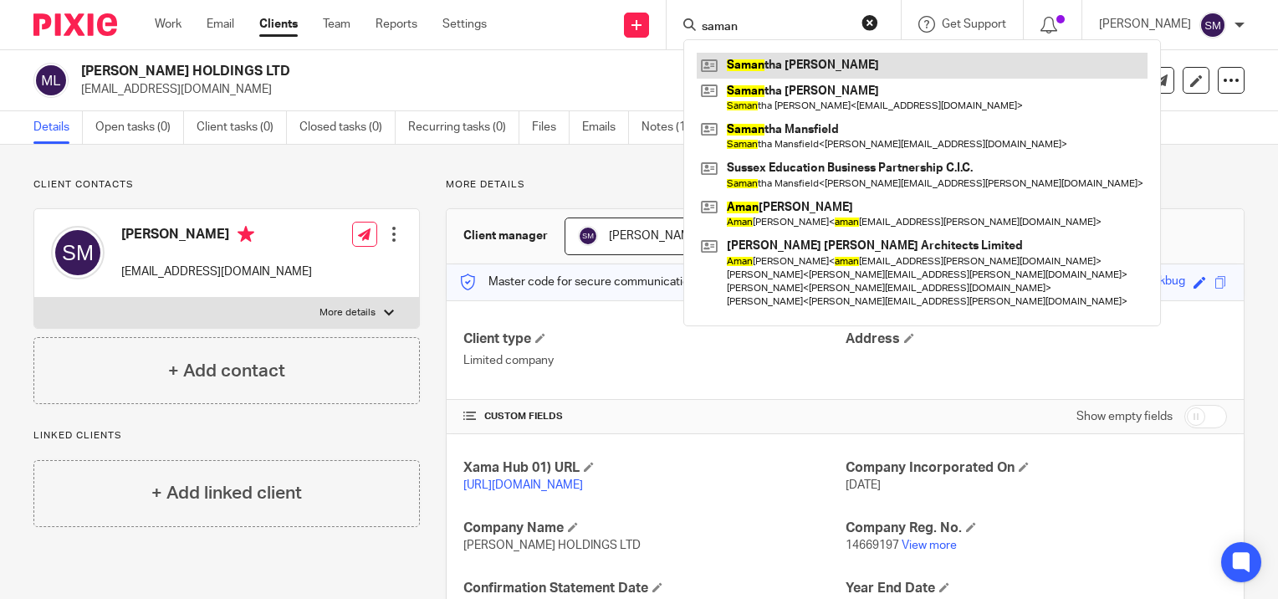
type input "saman"
click at [755, 64] on link at bounding box center [922, 65] width 451 height 25
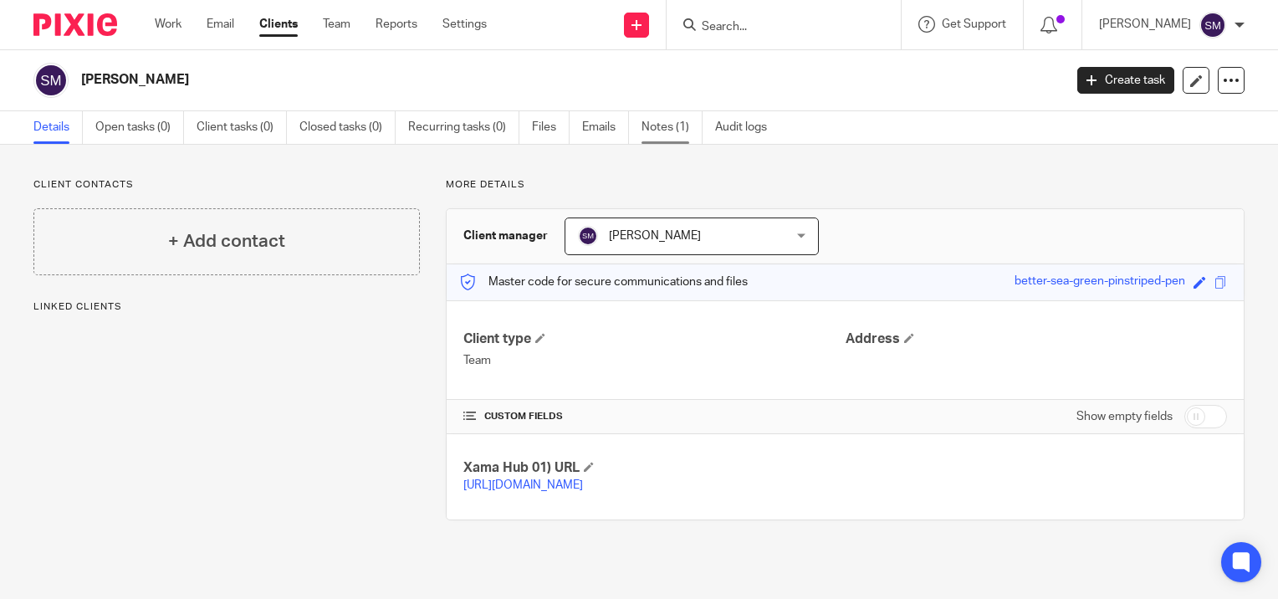
click at [658, 121] on link "Notes (1)" at bounding box center [672, 127] width 61 height 33
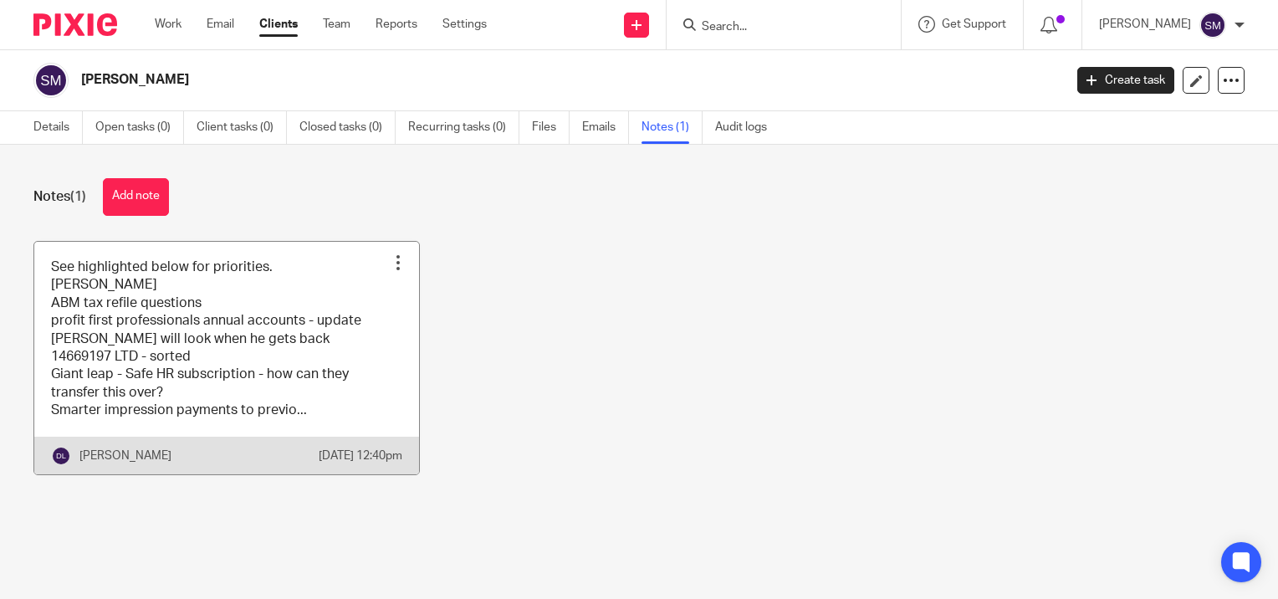
click at [177, 334] on link at bounding box center [226, 358] width 385 height 233
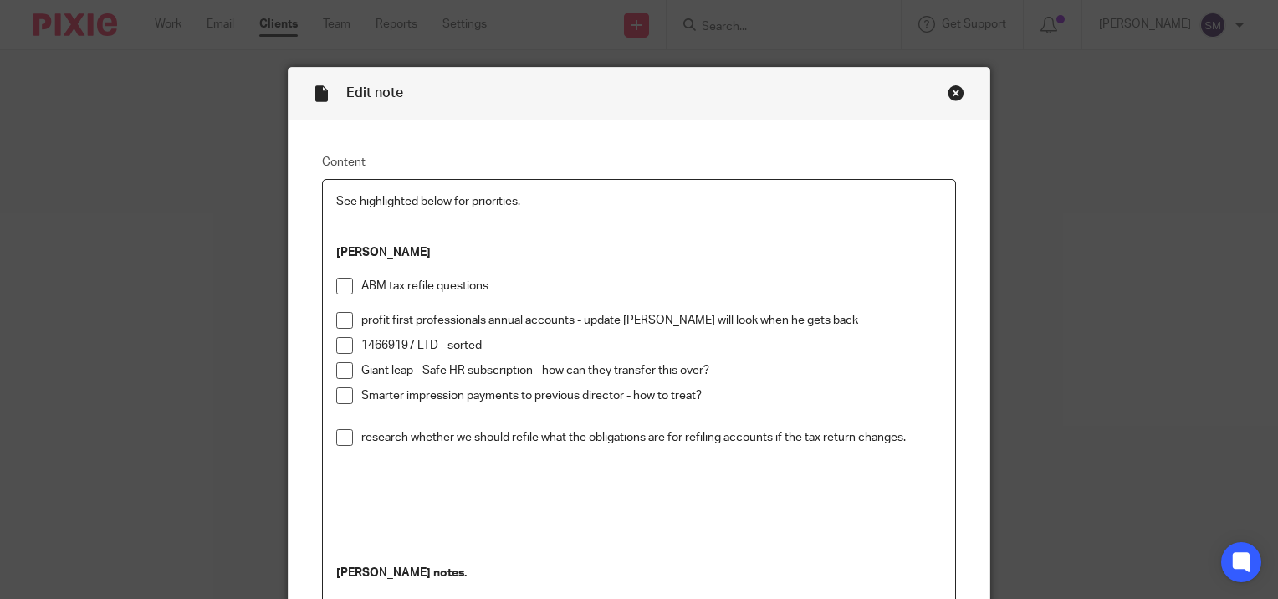
click at [729, 363] on p "Giant leap - Safe HR subscription - how can they transfer this over?" at bounding box center [651, 370] width 581 height 17
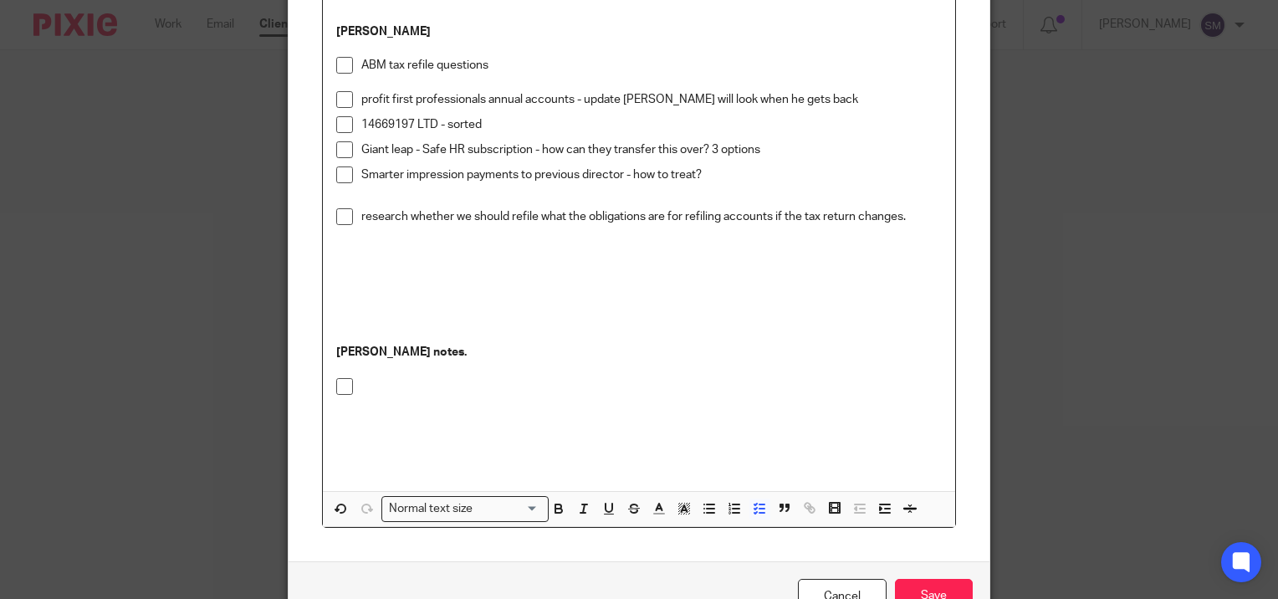
scroll to position [251, 0]
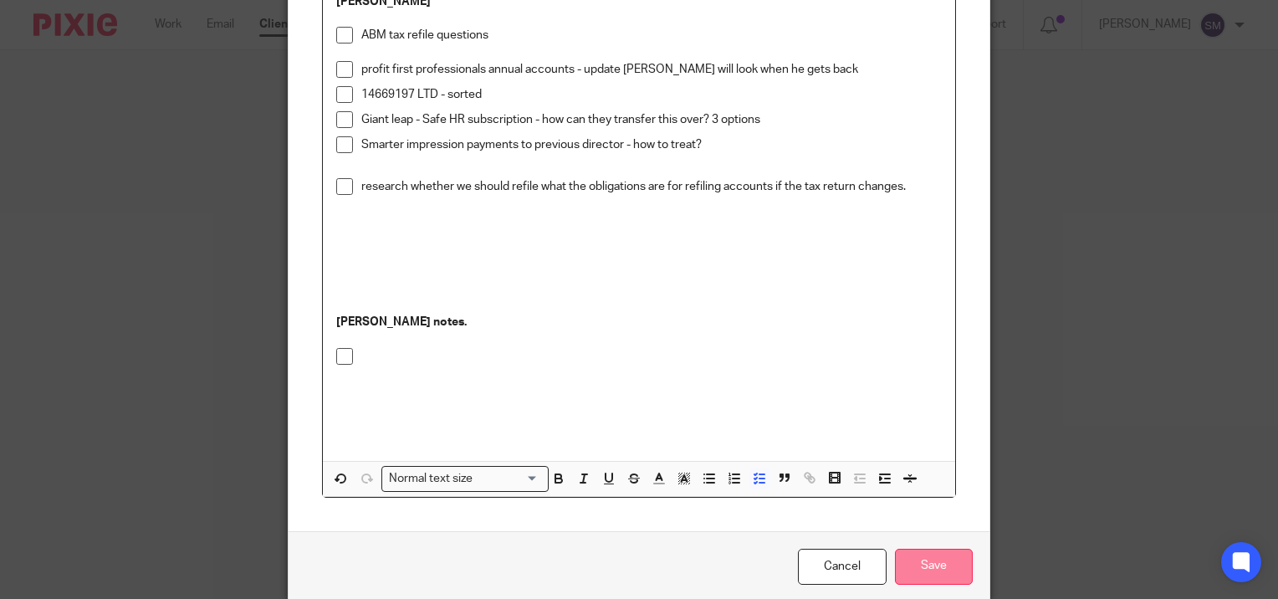
click at [932, 562] on input "Save" at bounding box center [934, 567] width 78 height 36
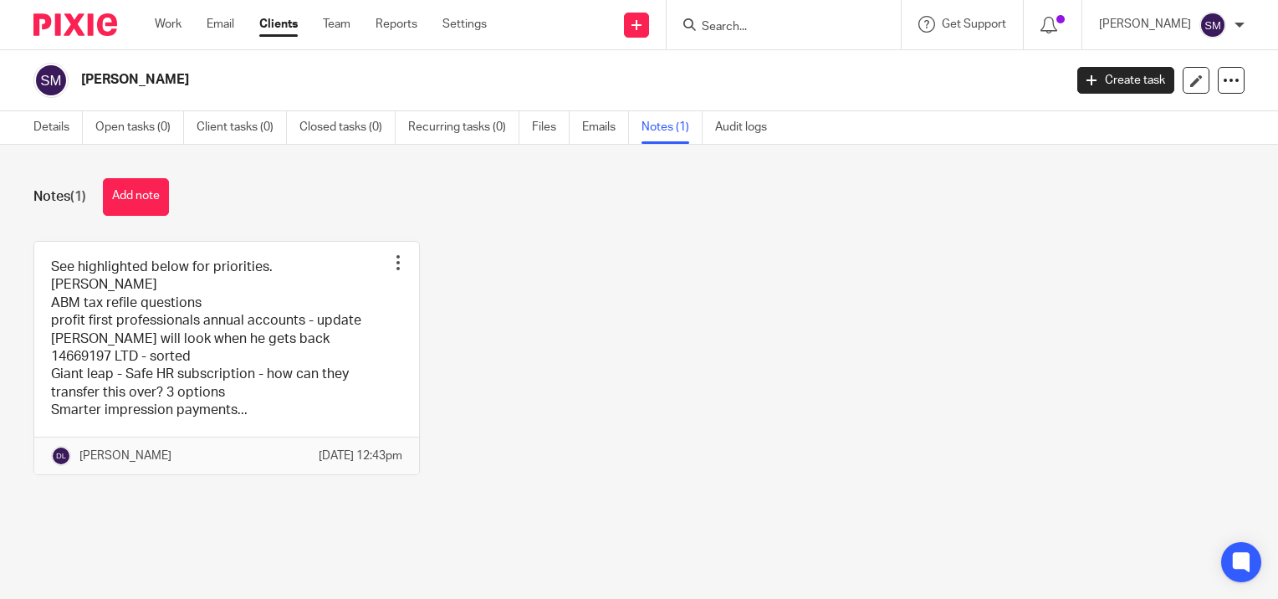
click at [793, 29] on input "Search" at bounding box center [775, 27] width 151 height 15
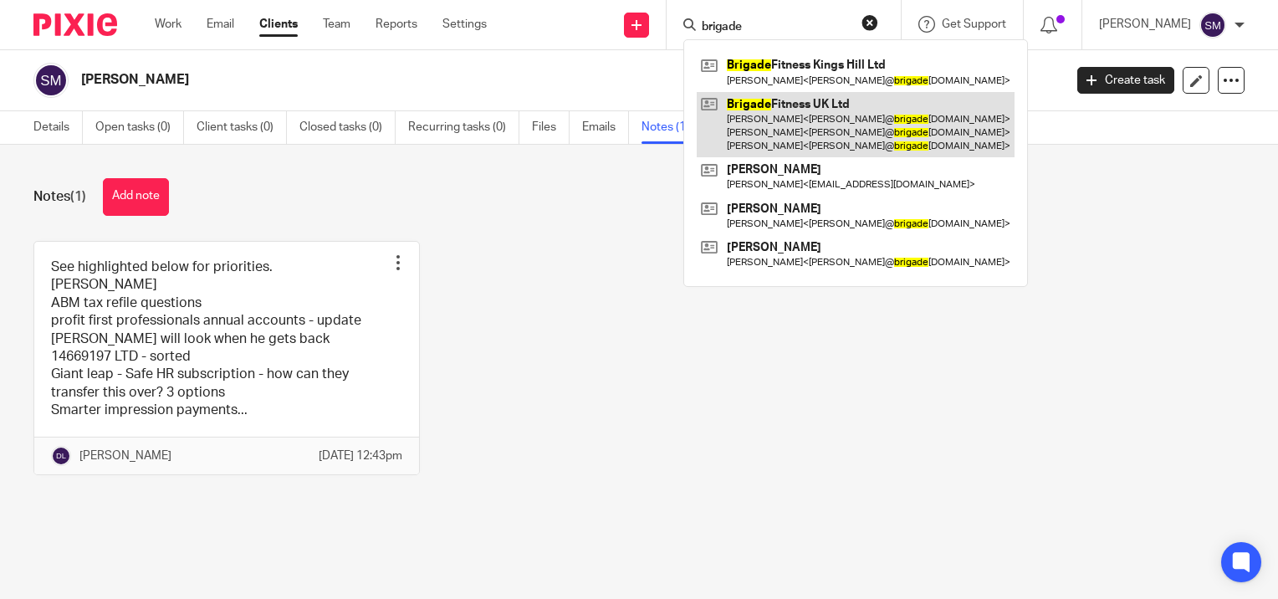
type input "brigade"
click at [770, 116] on link at bounding box center [856, 125] width 318 height 66
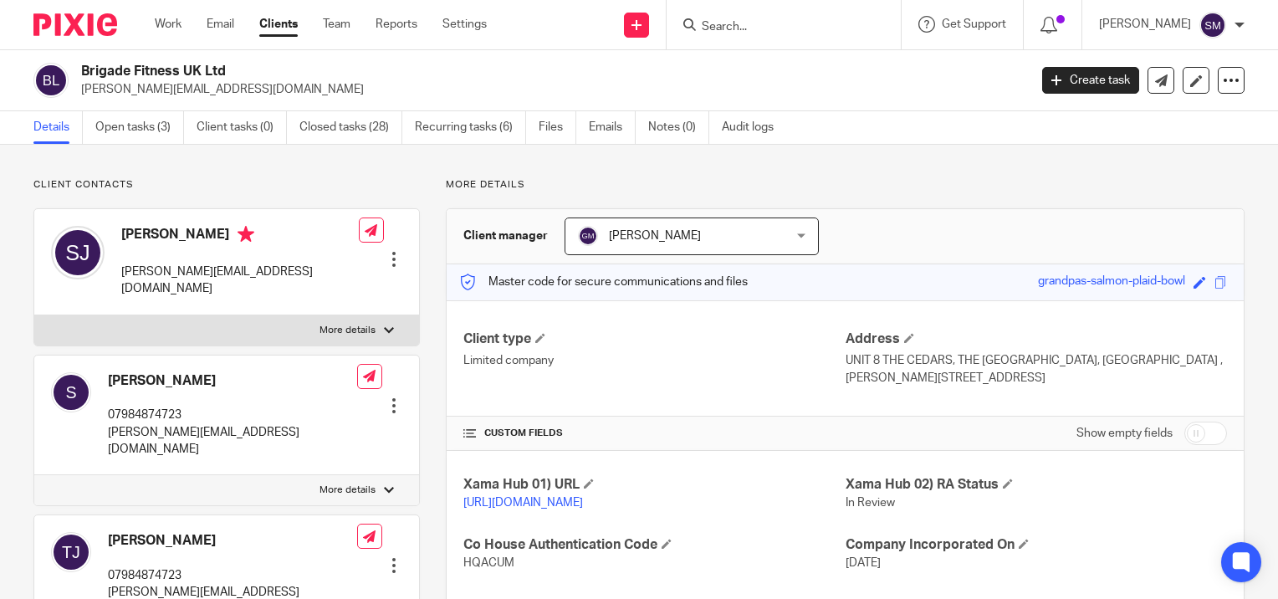
click at [140, 134] on link "Open tasks (3)" at bounding box center [139, 127] width 89 height 33
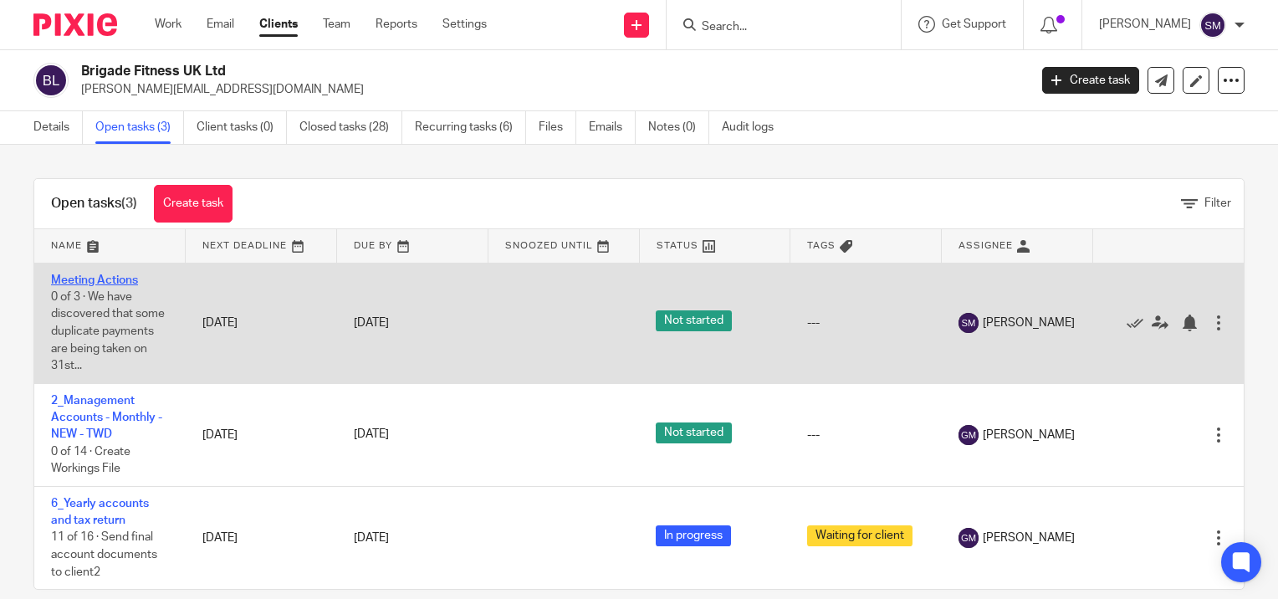
click at [107, 275] on link "Meeting Actions" at bounding box center [94, 280] width 87 height 12
